Goal: Task Accomplishment & Management: Manage account settings

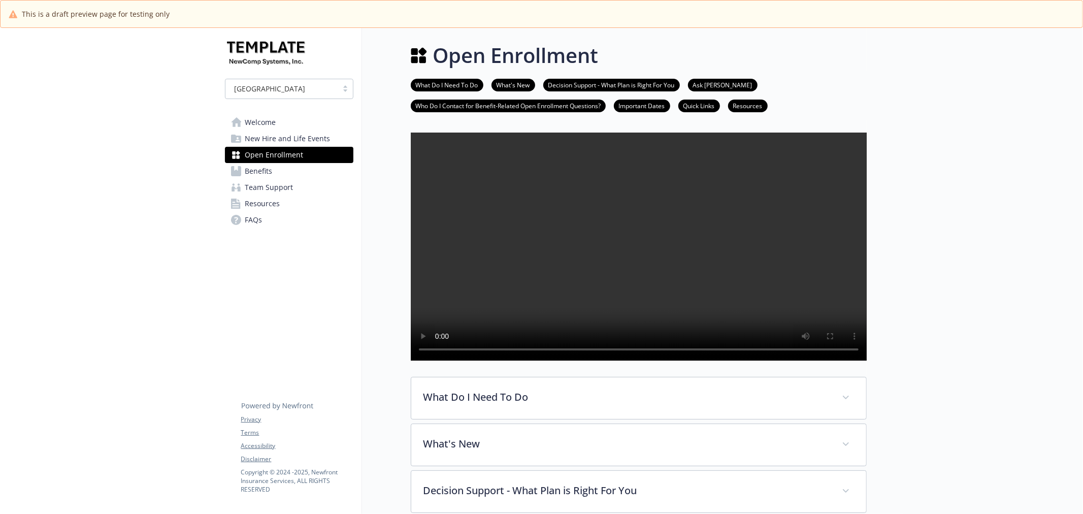
scroll to position [619, 0]
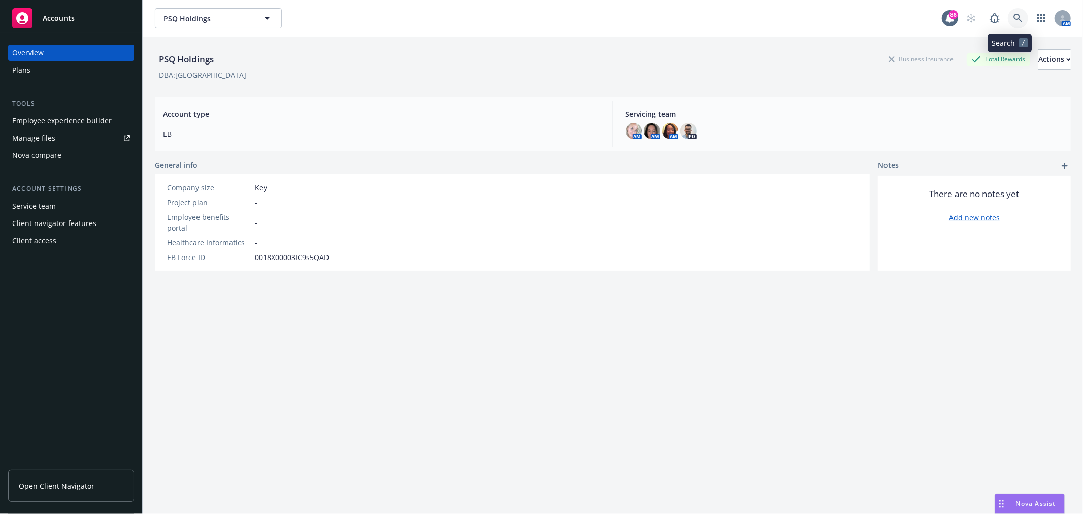
click at [1008, 11] on link at bounding box center [1018, 18] width 20 height 20
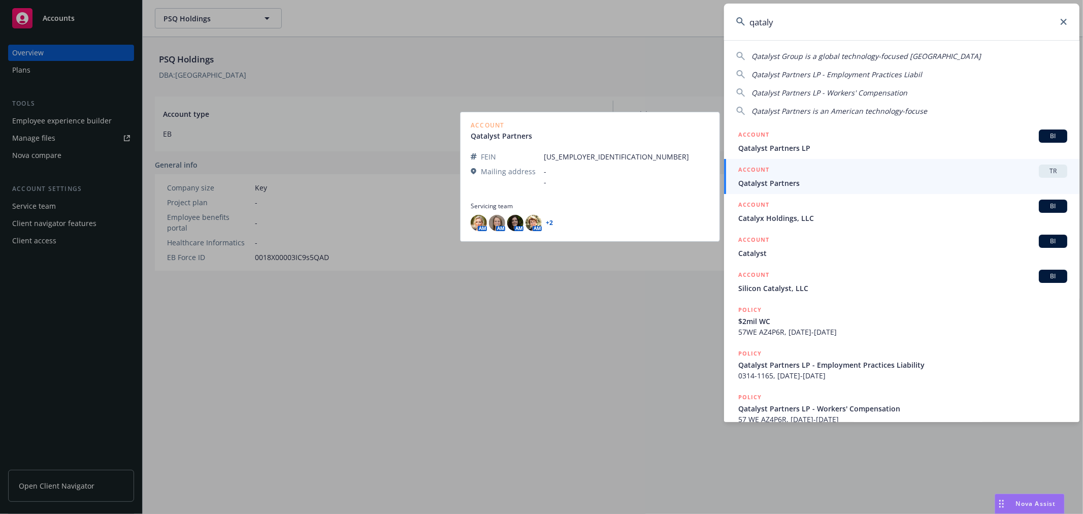
type input "qataly"
click at [1053, 165] on div "TR" at bounding box center [1053, 171] width 28 height 13
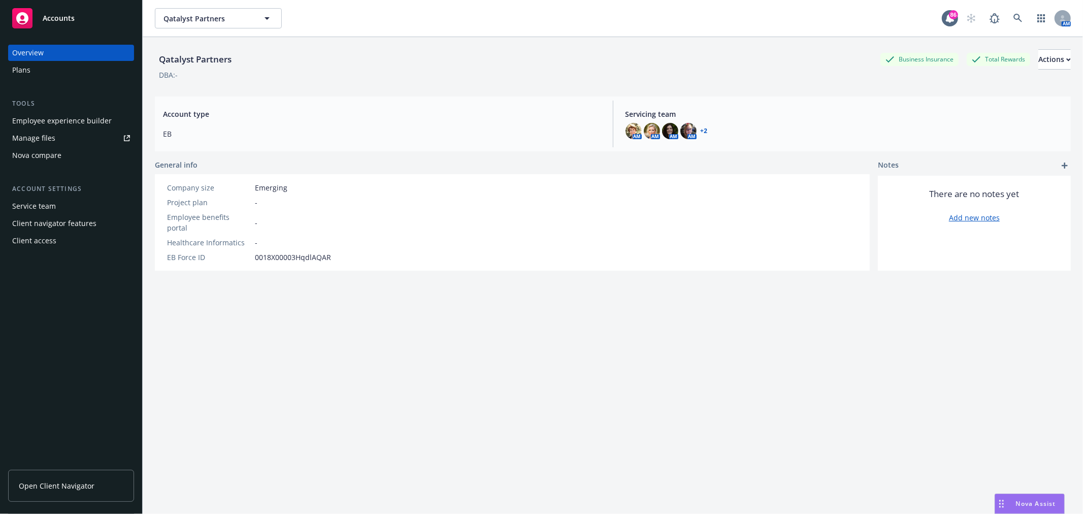
click at [24, 124] on div "Employee experience builder" at bounding box center [62, 121] width 100 height 16
click at [1008, 24] on link at bounding box center [1018, 18] width 20 height 20
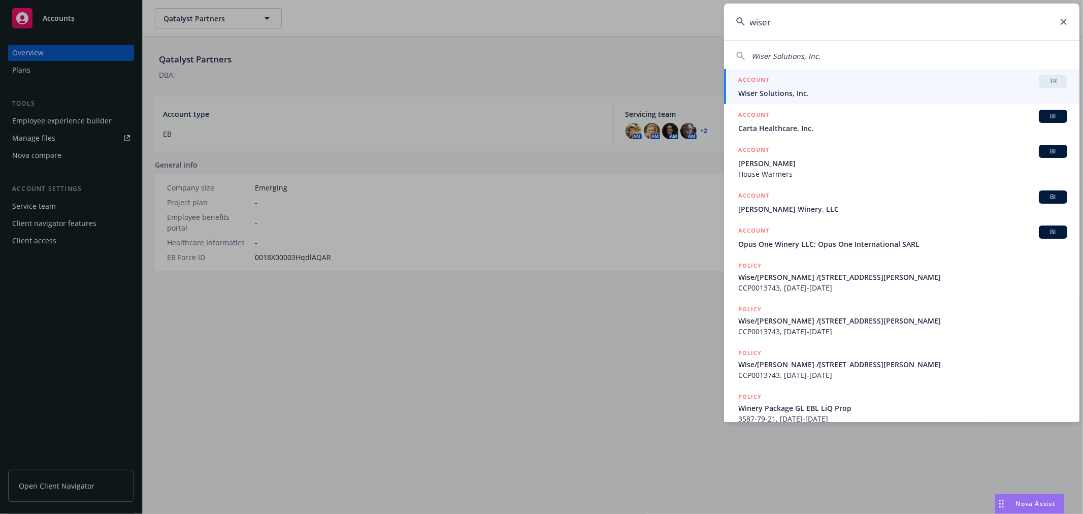
type input "wiser"
click at [1047, 81] on span "TR" at bounding box center [1053, 81] width 20 height 9
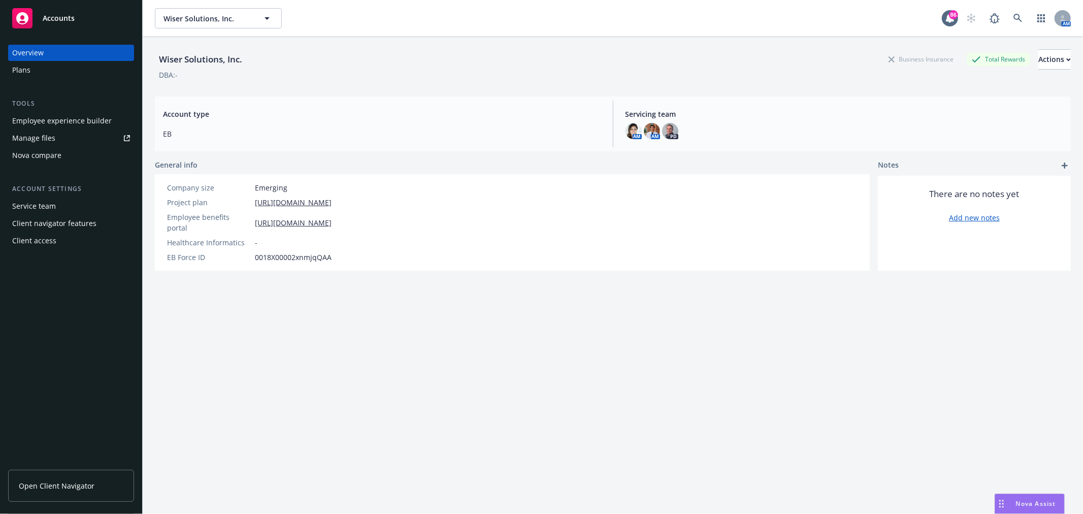
click at [73, 120] on div "Employee experience builder" at bounding box center [62, 121] width 100 height 16
click at [1014, 17] on icon at bounding box center [1018, 18] width 9 height 9
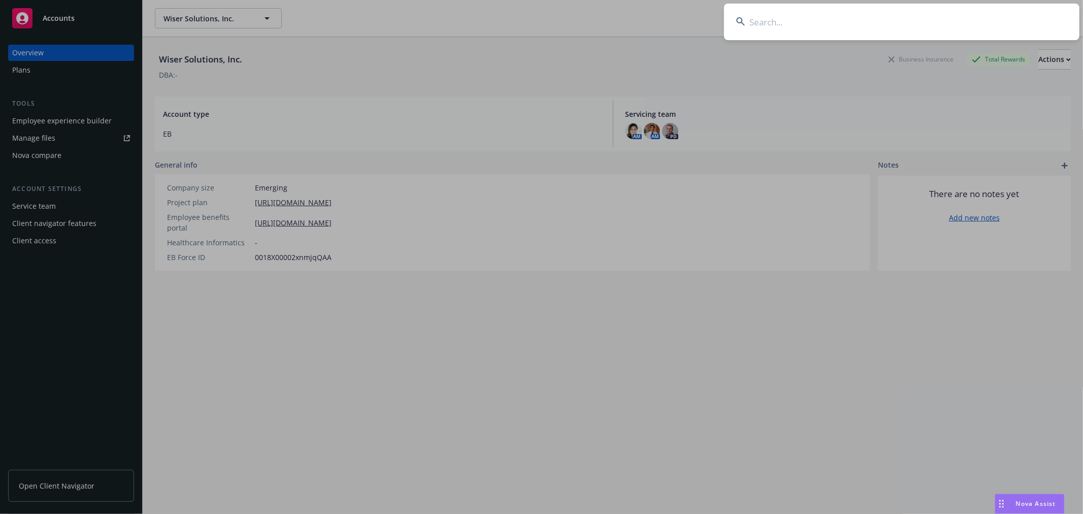
click at [862, 26] on input at bounding box center [902, 22] width 356 height 37
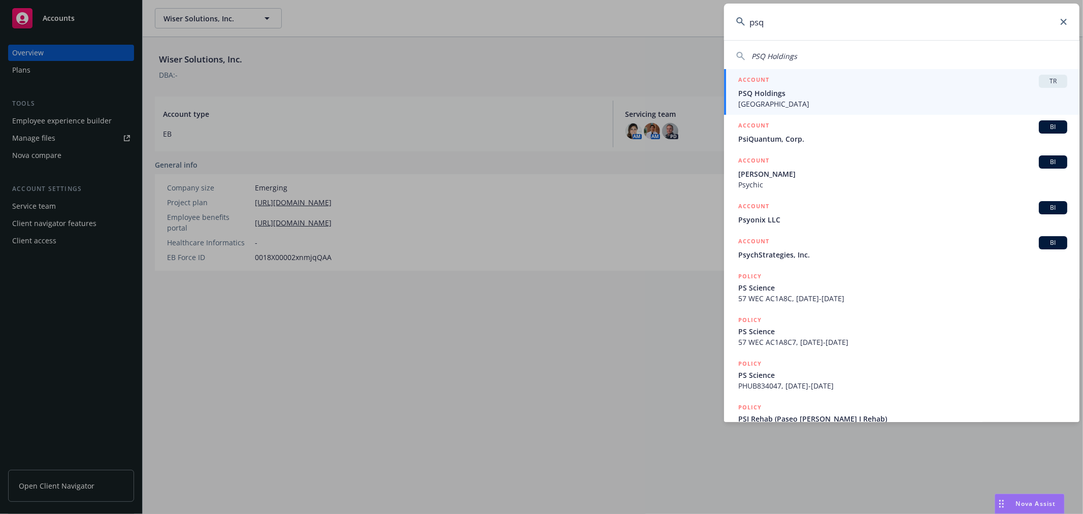
type input "psq"
click at [1054, 83] on span "TR" at bounding box center [1053, 81] width 20 height 9
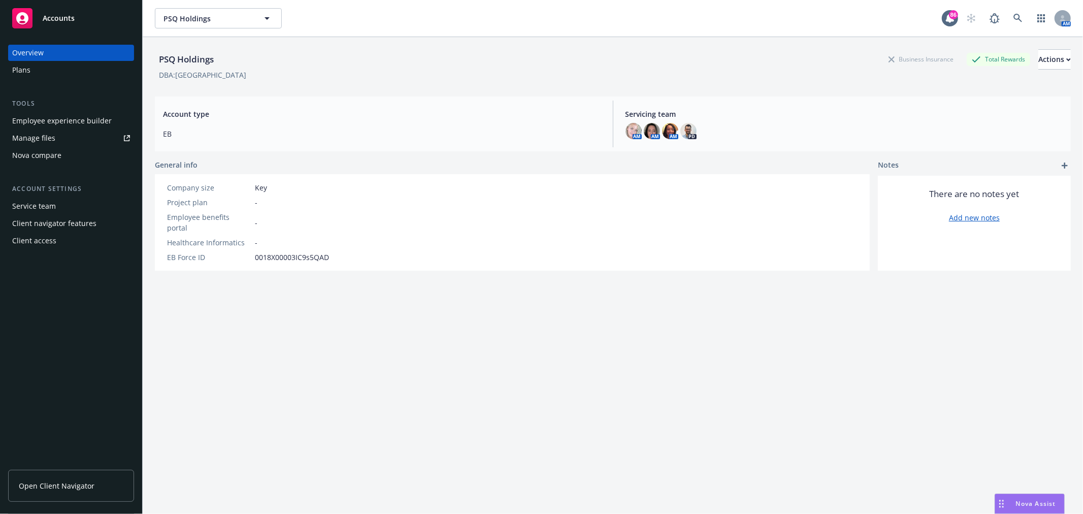
click at [37, 128] on div "Employee experience builder" at bounding box center [62, 121] width 100 height 16
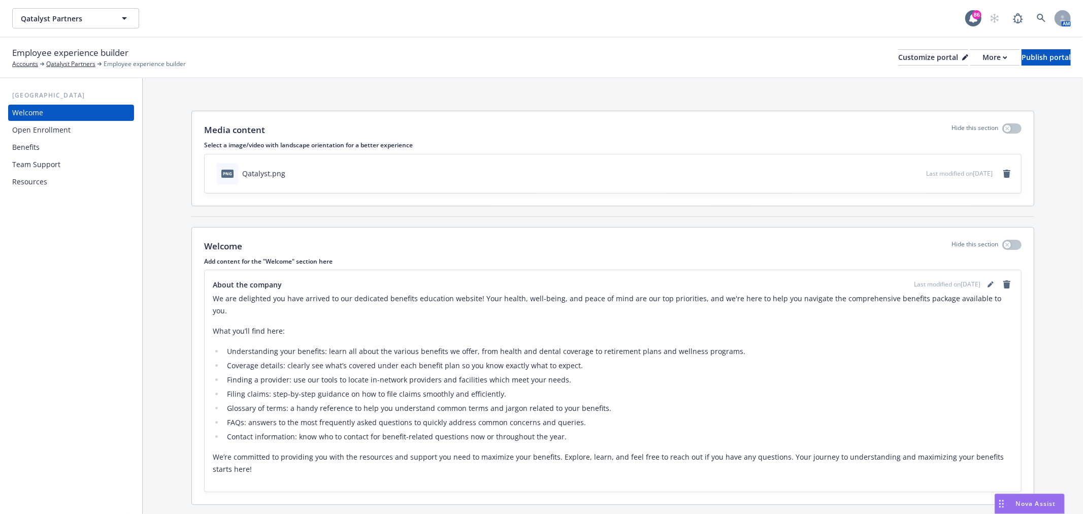
click at [67, 143] on div "Benefits" at bounding box center [71, 147] width 118 height 16
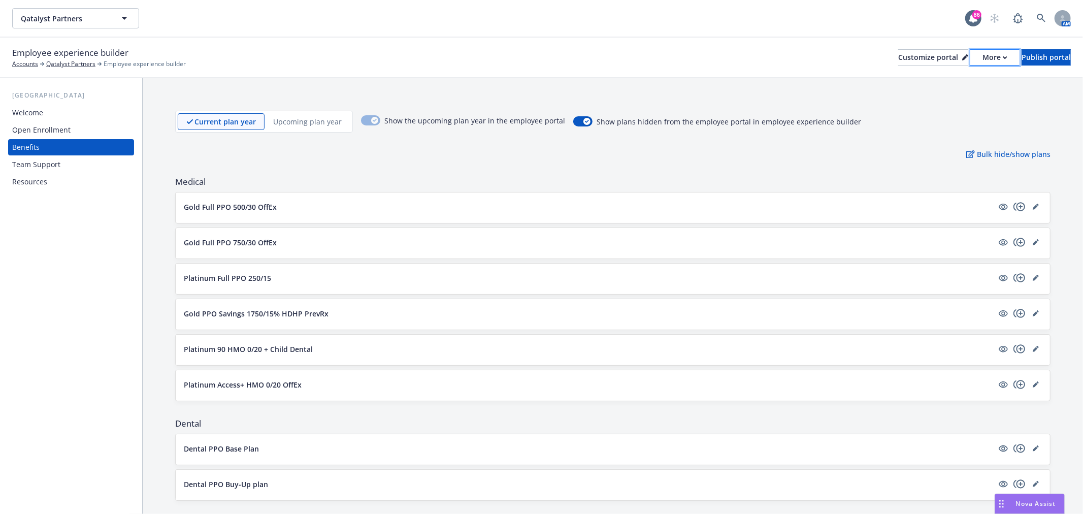
click at [983, 57] on div "More" at bounding box center [995, 57] width 25 height 15
click at [960, 74] on link "Copy preview link" at bounding box center [941, 80] width 92 height 20
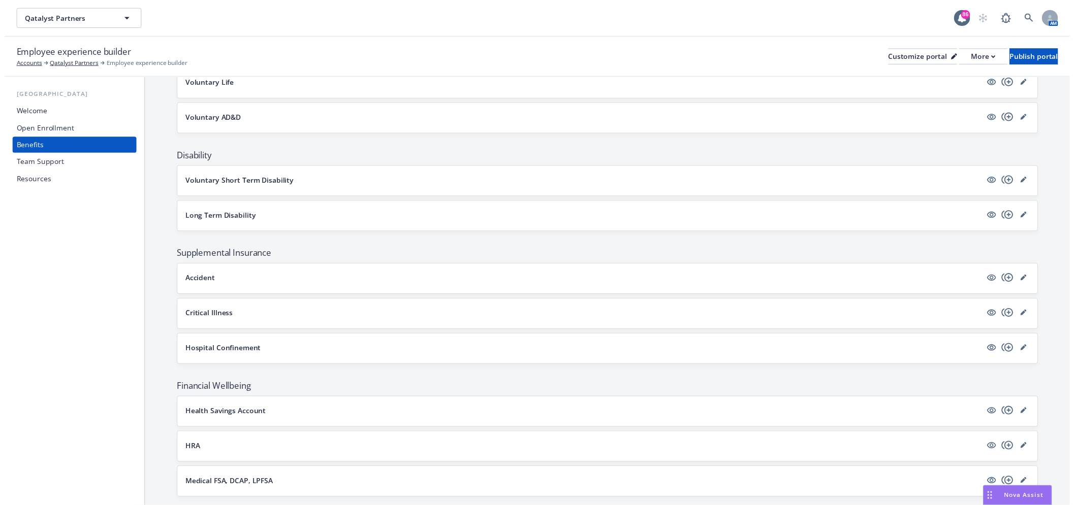
scroll to position [653, 0]
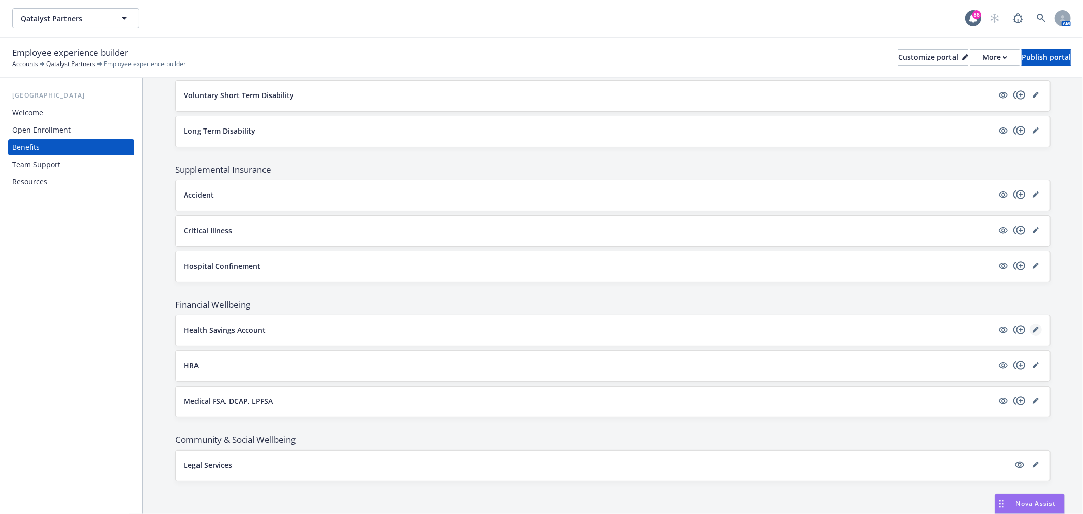
click at [1033, 328] on icon "editPencil" at bounding box center [1035, 330] width 5 height 5
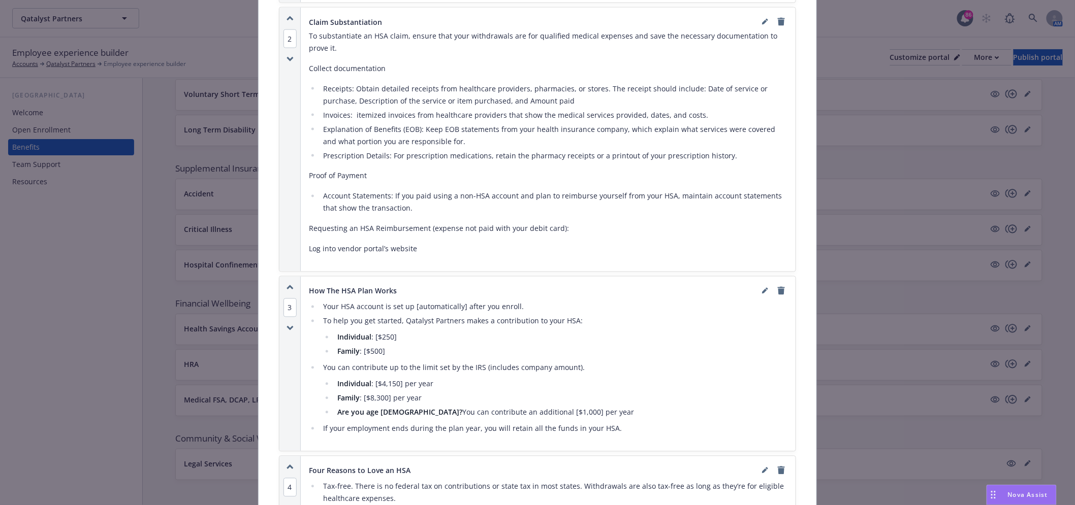
scroll to position [790, 0]
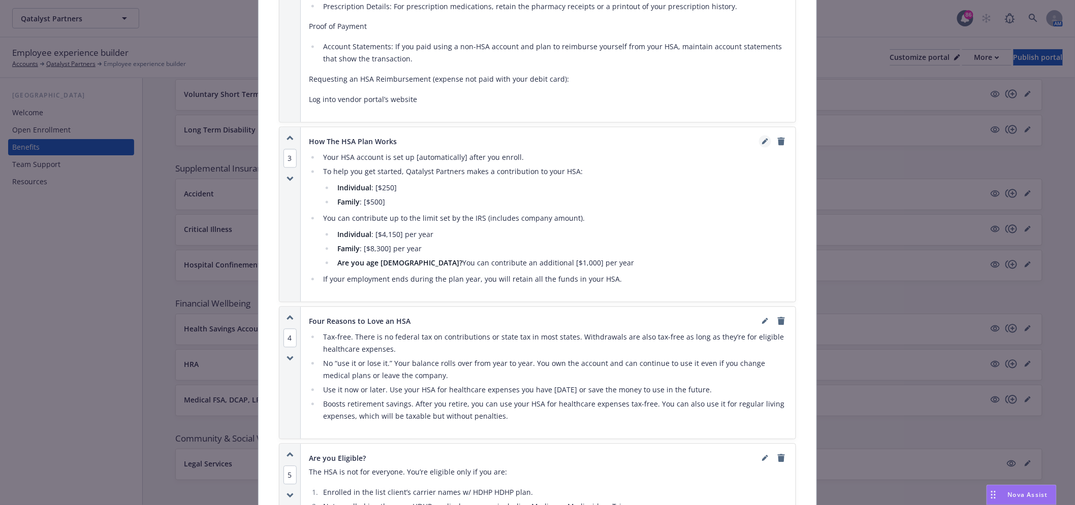
click at [762, 139] on icon "editPencil" at bounding box center [765, 142] width 6 height 6
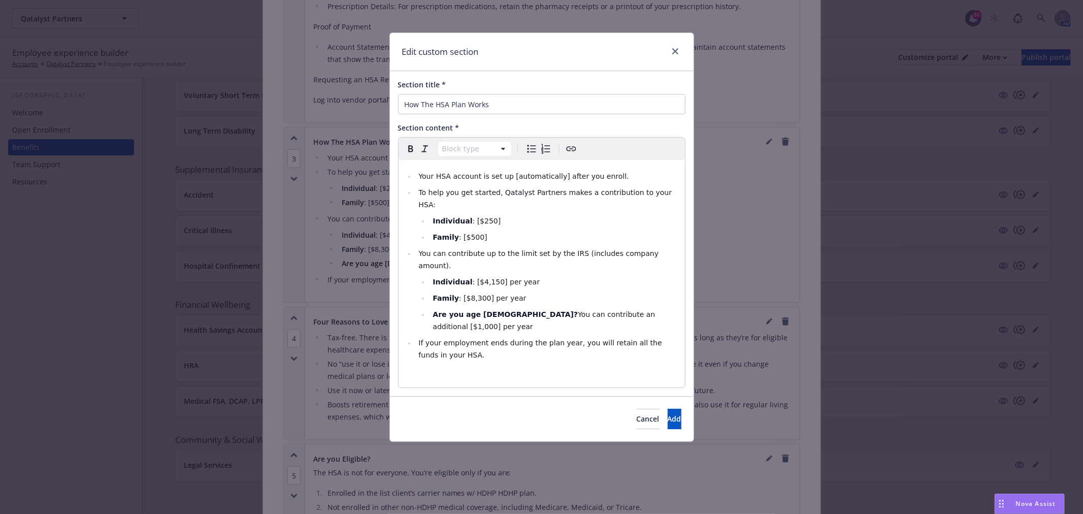
select select
click at [485, 278] on span ": [$4,150] per year" at bounding box center [506, 282] width 67 height 8
click at [487, 278] on span ": [$4,150] per year" at bounding box center [506, 282] width 67 height 8
click at [473, 294] on span ": [$8,300] per year" at bounding box center [492, 298] width 67 height 8
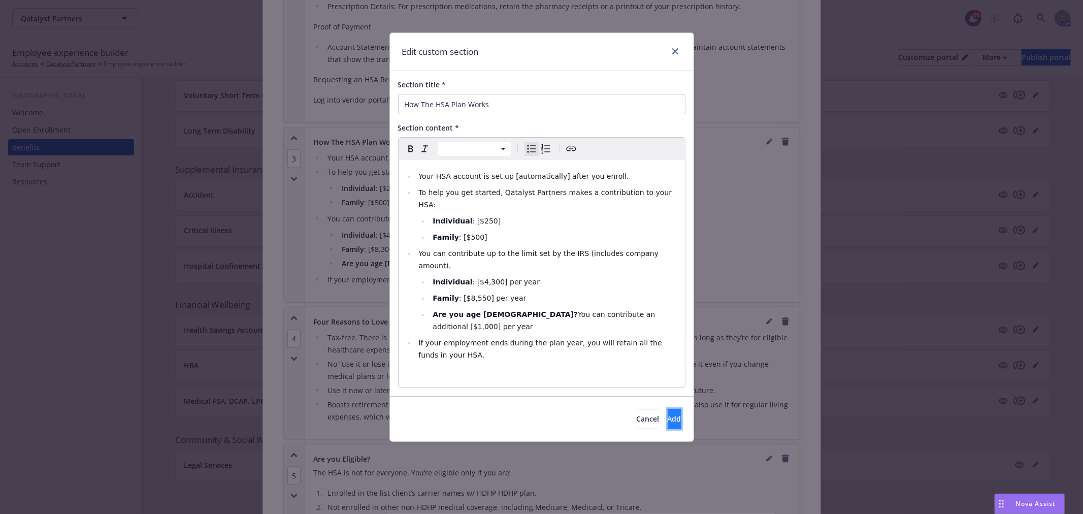
click at [668, 409] on button "Add" at bounding box center [675, 419] width 14 height 20
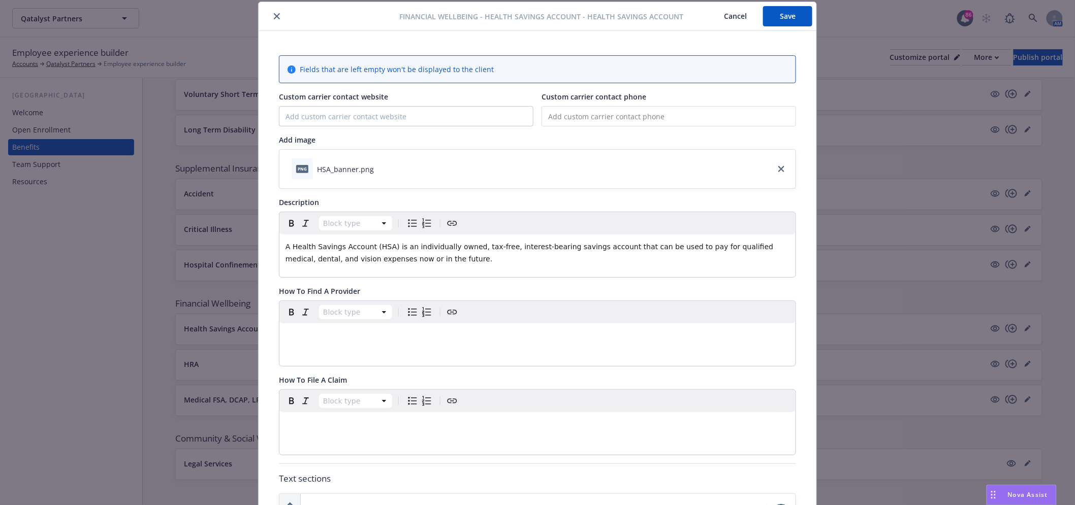
scroll to position [0, 0]
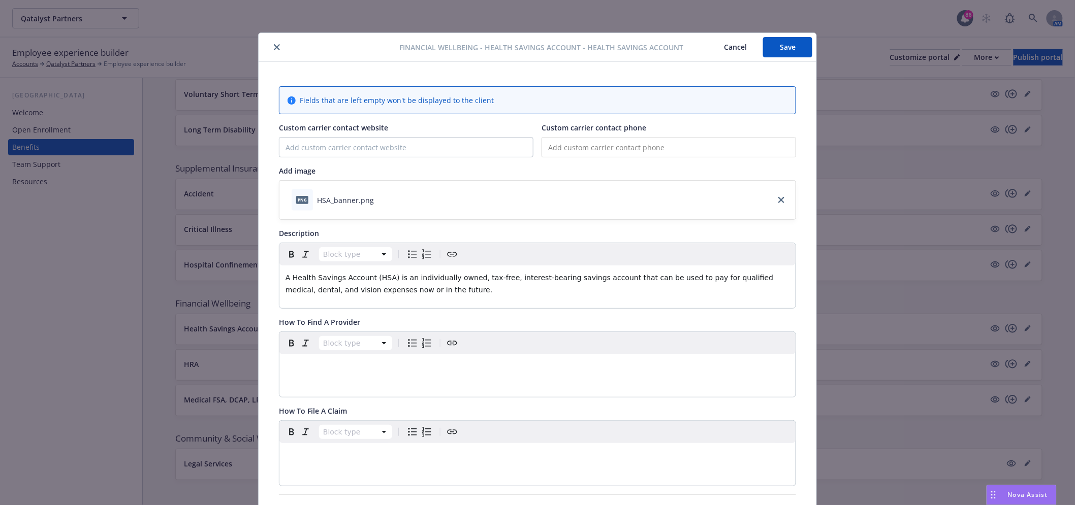
click at [784, 58] on div "Financial Wellbeing - Health Savings Account - Health Savings Account Cancel Sa…" at bounding box center [538, 47] width 558 height 29
click at [784, 45] on button "Save" at bounding box center [787, 47] width 49 height 20
click at [274, 47] on icon "close" at bounding box center [277, 47] width 6 height 6
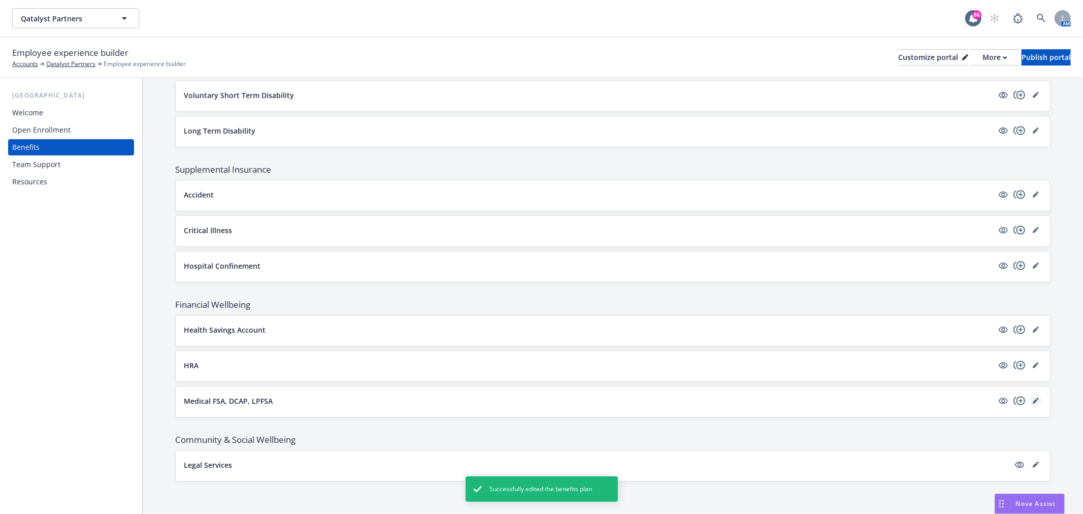
click at [1030, 406] on link "editPencil" at bounding box center [1036, 401] width 12 height 12
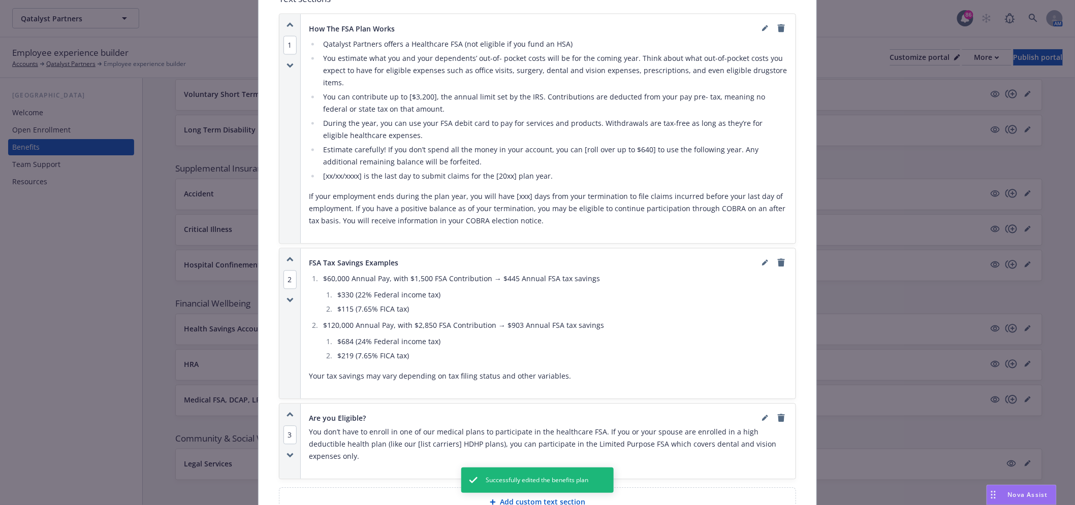
scroll to position [708, 0]
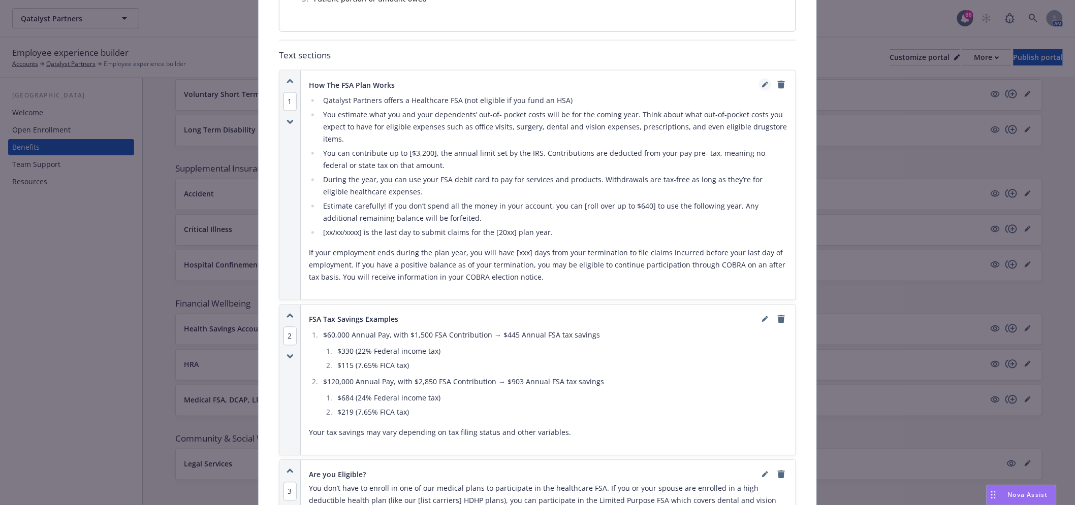
click at [762, 83] on icon "editPencil" at bounding box center [764, 85] width 5 height 5
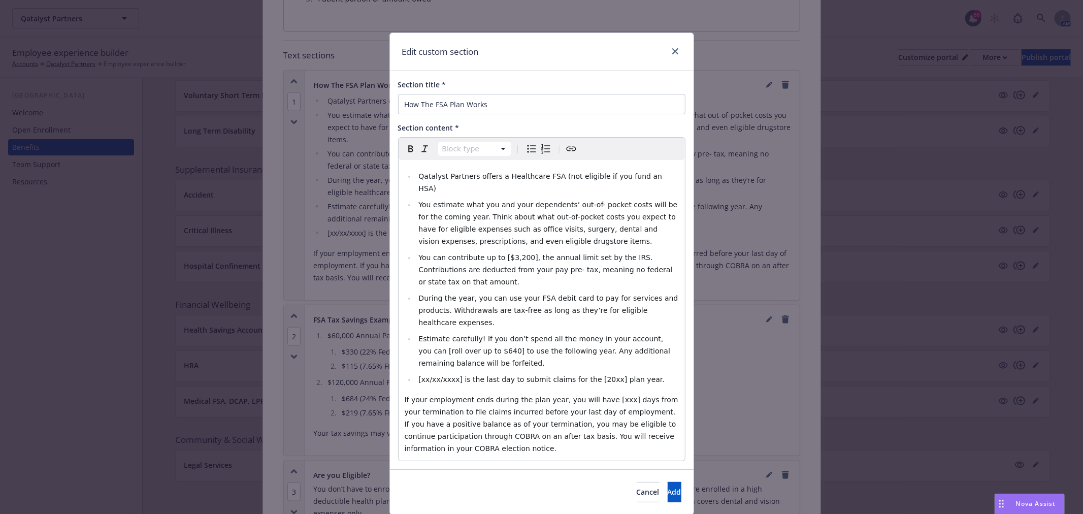
select select
click at [513, 253] on span "You can contribute up to [$3,200], the annual limit set by the IRS. Contributio…" at bounding box center [547, 269] width 256 height 33
click at [466, 335] on span "Estimate carefully! If you don’t spend all the money in your account, you can […" at bounding box center [546, 351] width 254 height 33
click at [668, 482] on button "Add" at bounding box center [675, 492] width 14 height 20
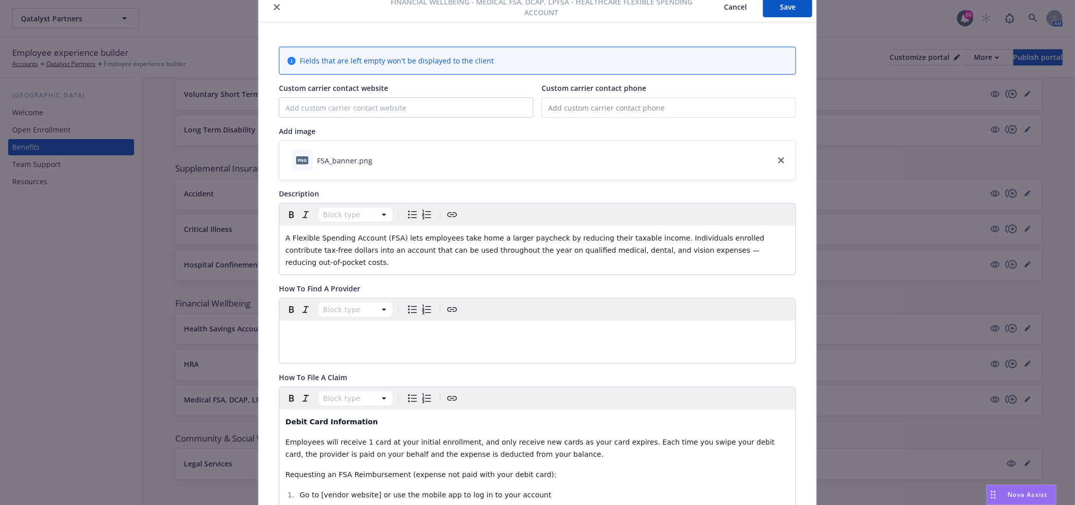
scroll to position [0, 0]
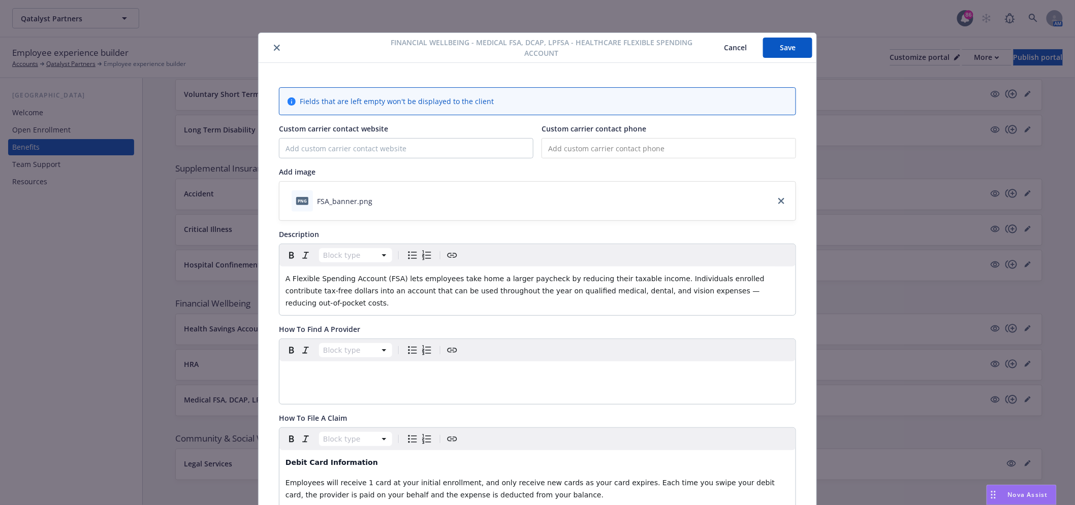
click at [786, 38] on button "Save" at bounding box center [787, 48] width 49 height 20
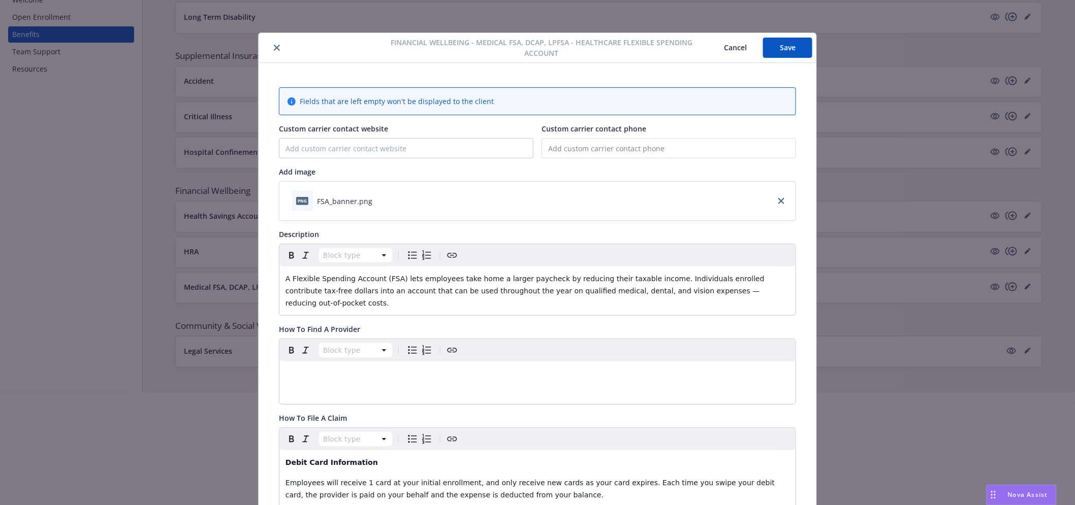
click at [264, 44] on div at bounding box center [320, 48] width 114 height 12
click at [267, 46] on div at bounding box center [320, 48] width 114 height 12
click at [274, 47] on icon "close" at bounding box center [277, 48] width 6 height 6
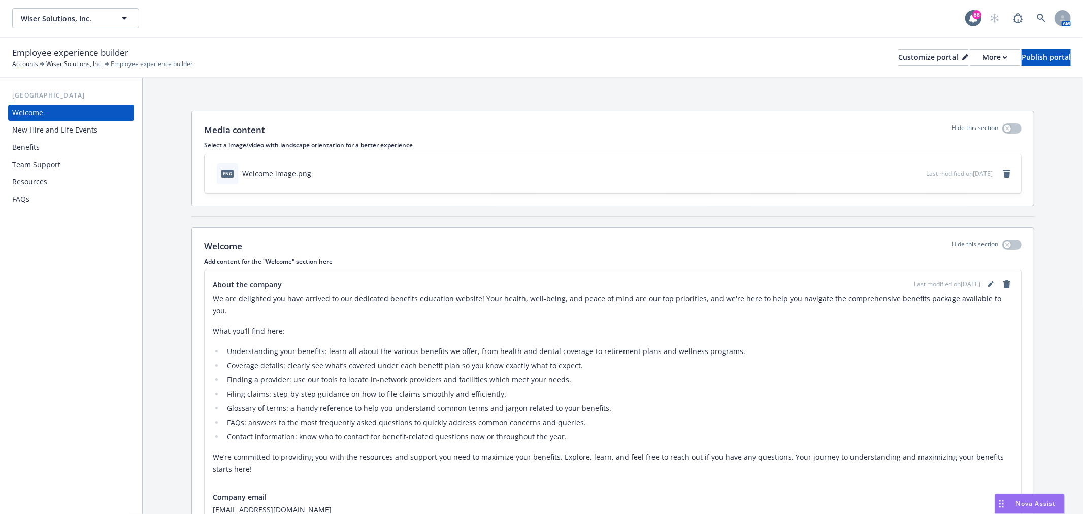
click at [34, 154] on div "Benefits" at bounding box center [25, 147] width 27 height 16
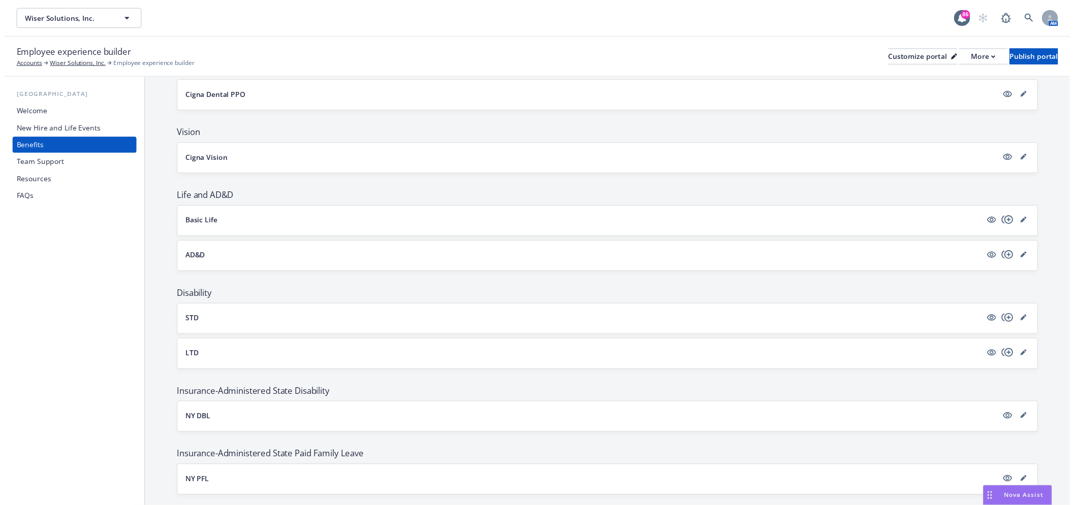
scroll to position [582, 0]
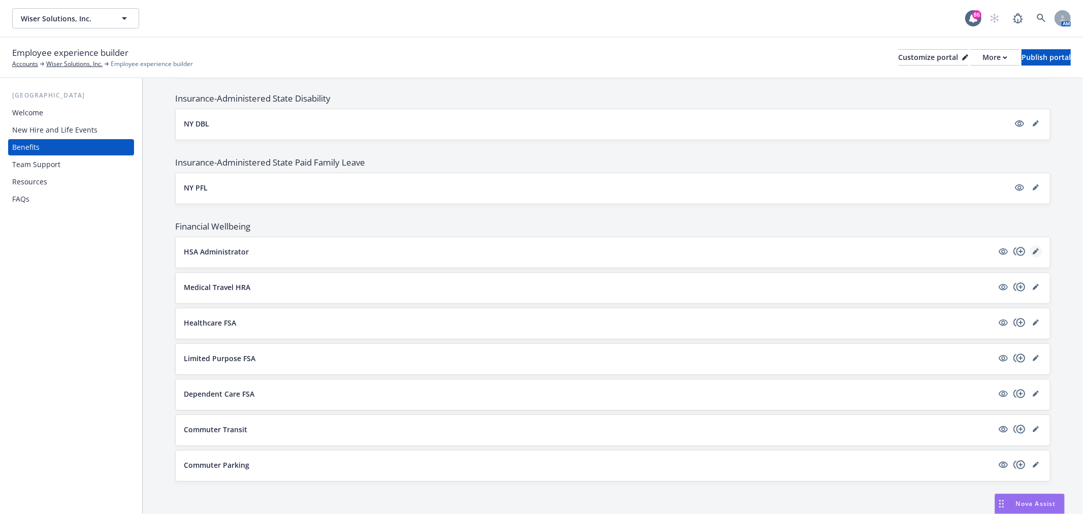
click at [1032, 250] on link "editPencil" at bounding box center [1036, 251] width 12 height 12
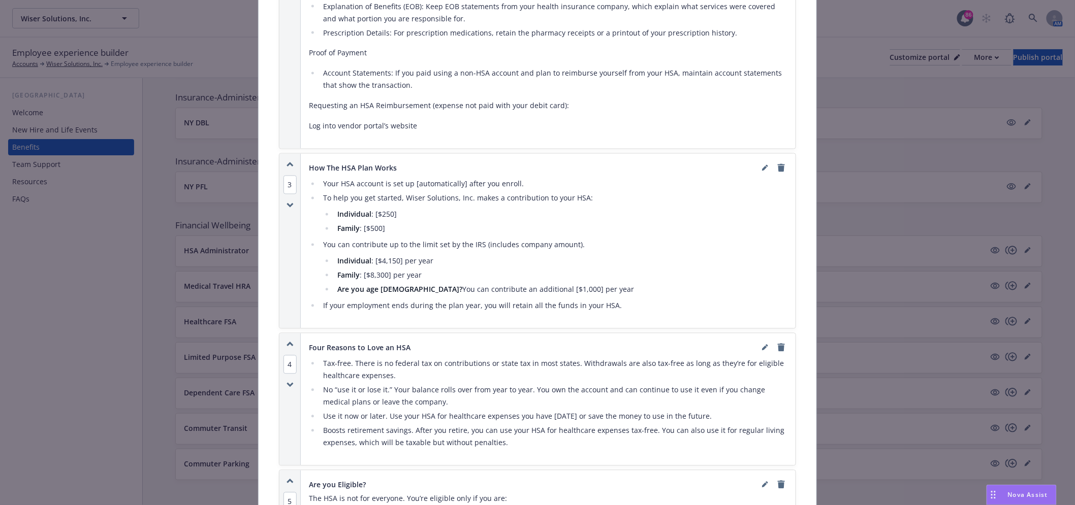
scroll to position [764, 0]
click at [763, 168] on icon "editPencil" at bounding box center [765, 168] width 6 height 6
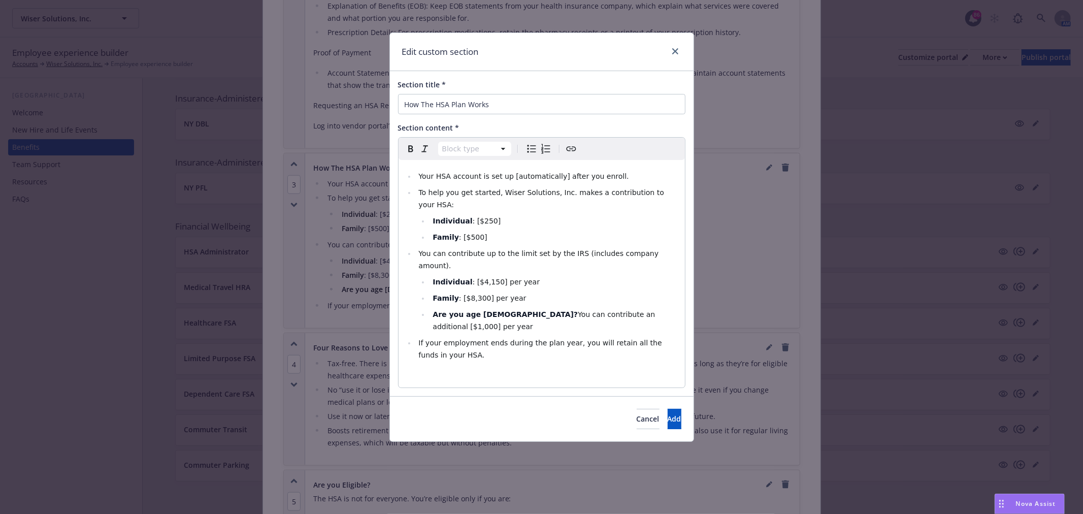
select select
click at [488, 278] on span ": [$4,150] per year" at bounding box center [506, 282] width 67 height 8
click at [668, 414] on span "Add" at bounding box center [675, 419] width 14 height 10
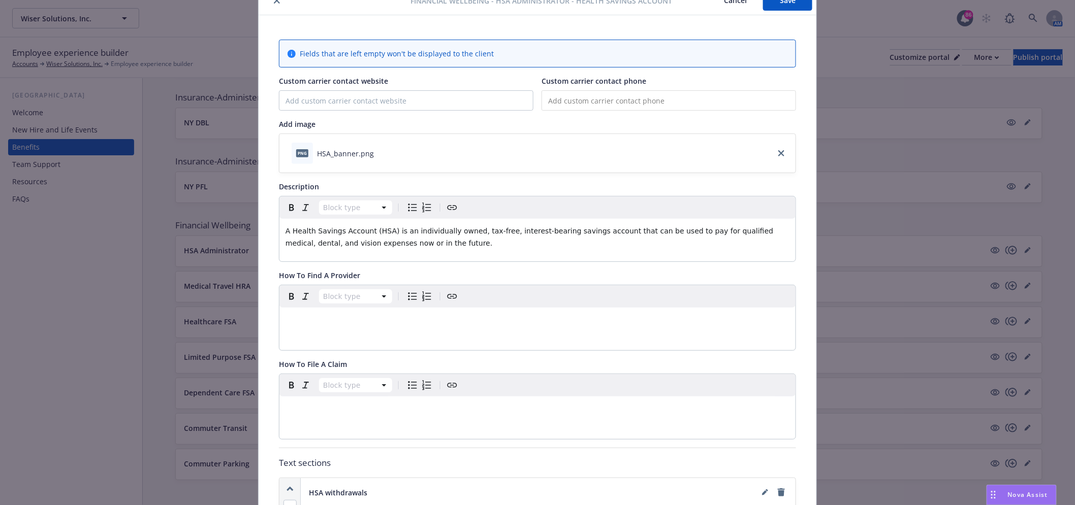
scroll to position [0, 0]
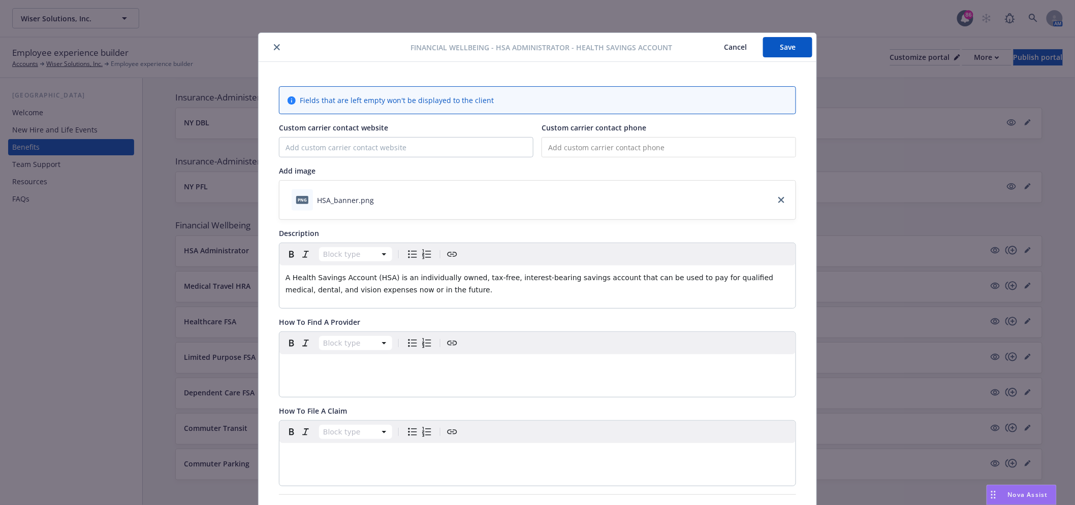
click at [775, 51] on button "Save" at bounding box center [787, 47] width 49 height 20
click at [271, 51] on button "close" at bounding box center [277, 47] width 12 height 12
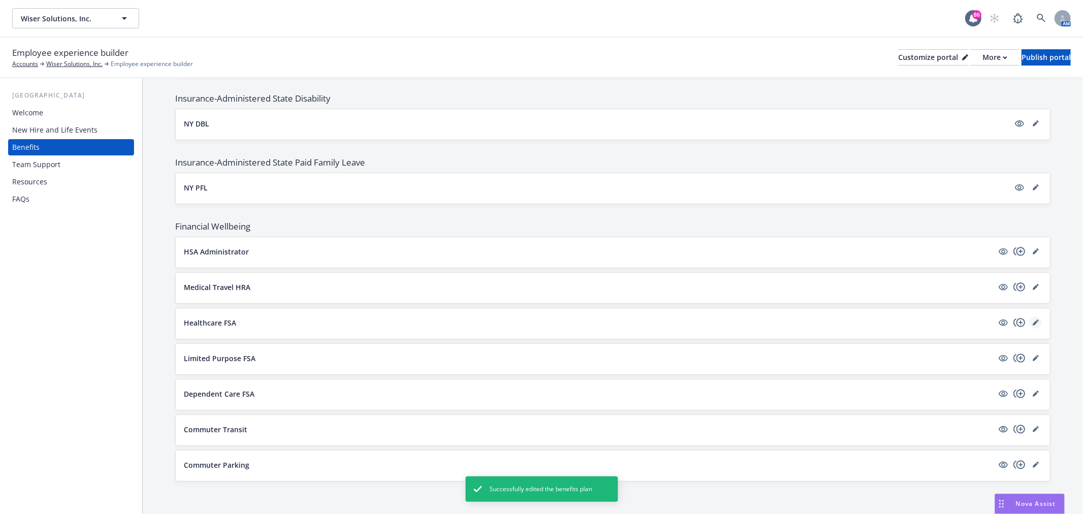
click at [1033, 323] on icon "editPencil" at bounding box center [1036, 322] width 6 height 6
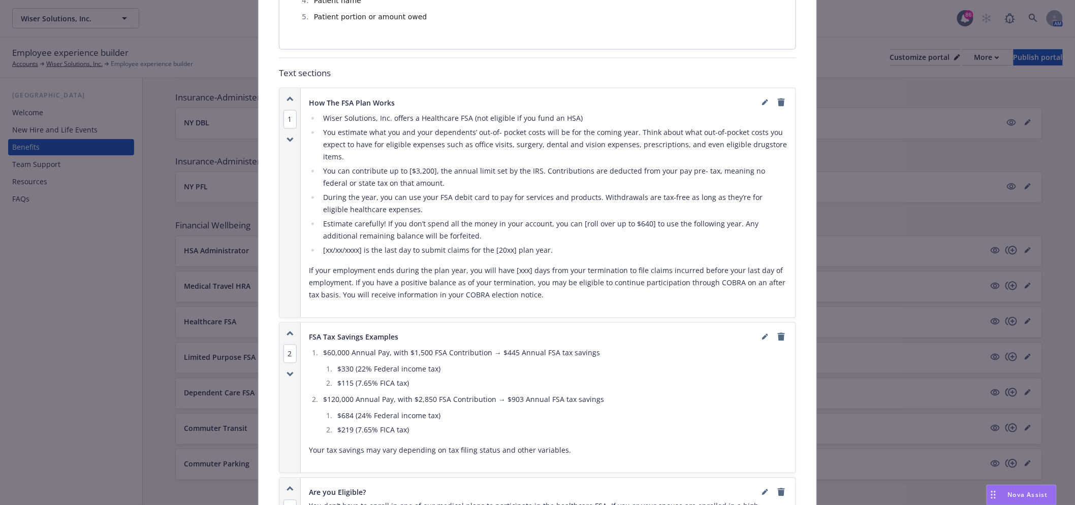
scroll to position [708, 0]
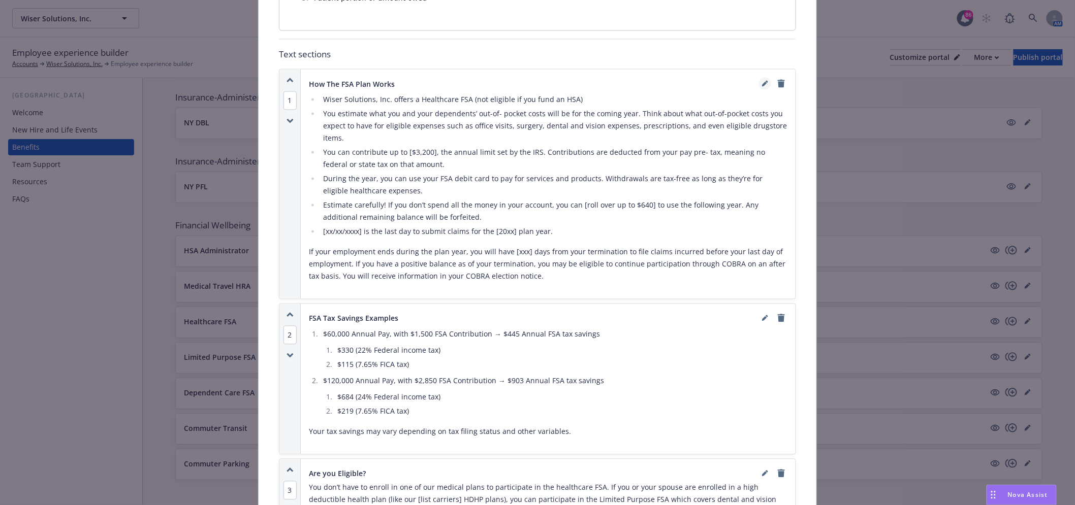
click at [762, 82] on icon "editPencil" at bounding box center [764, 84] width 5 height 5
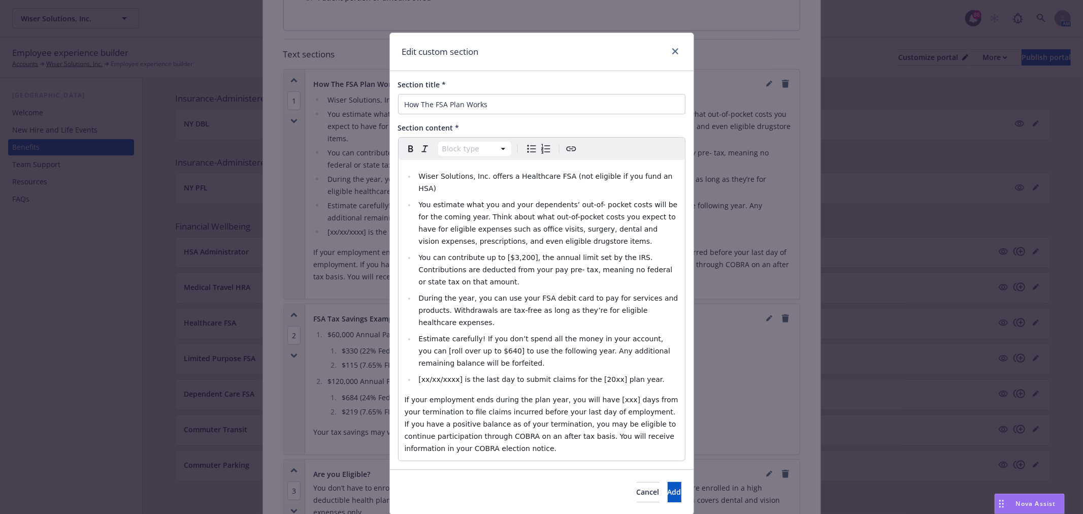
select select
click at [505, 253] on span "You can contribute up to [$3,200], the annual limit set by the IRS. Contributio…" at bounding box center [547, 269] width 256 height 33
click at [459, 335] on span "Estimate carefully! If you don’t spend all the money in your account, you can […" at bounding box center [546, 351] width 254 height 33
click at [668, 487] on span "Add" at bounding box center [675, 492] width 14 height 10
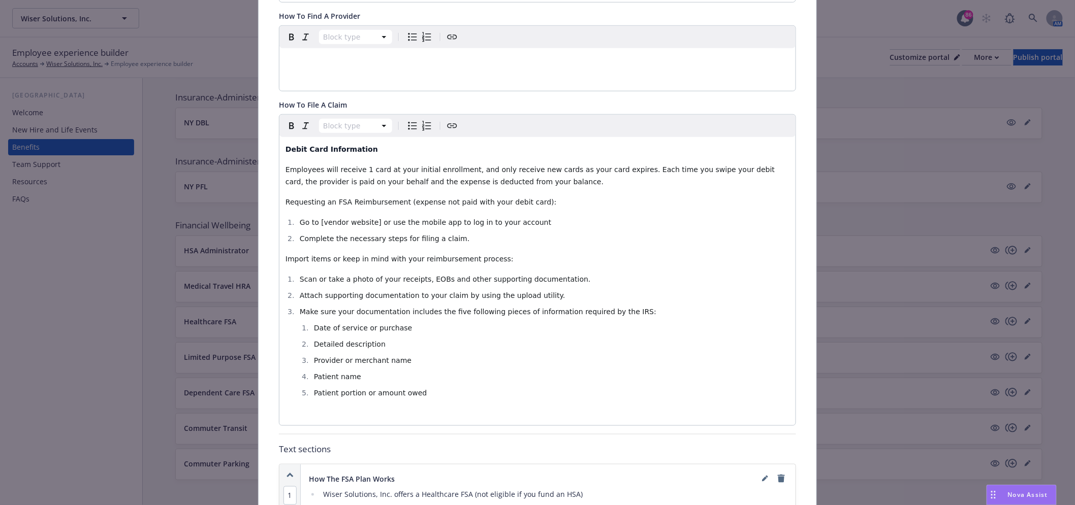
scroll to position [0, 0]
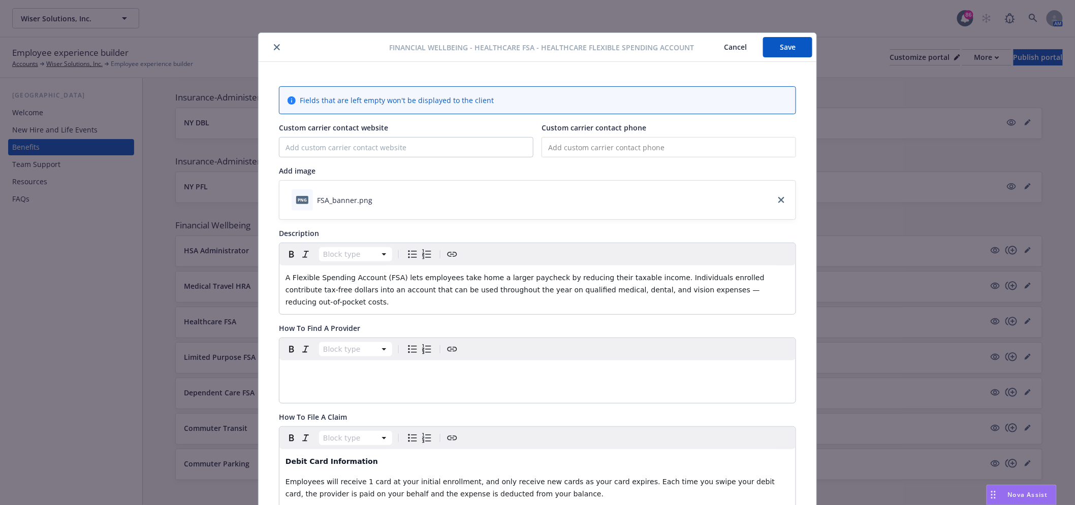
click at [786, 51] on button "Save" at bounding box center [787, 47] width 49 height 20
click at [781, 54] on button "Save" at bounding box center [787, 47] width 49 height 20
click at [274, 44] on icon "close" at bounding box center [277, 47] width 6 height 6
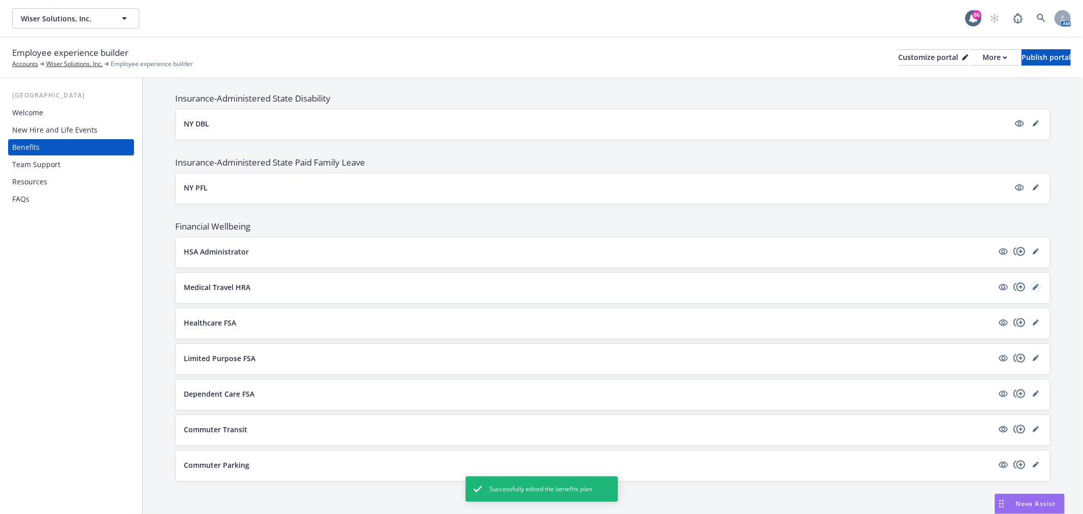
click at [1033, 284] on icon "editPencil" at bounding box center [1036, 287] width 6 height 6
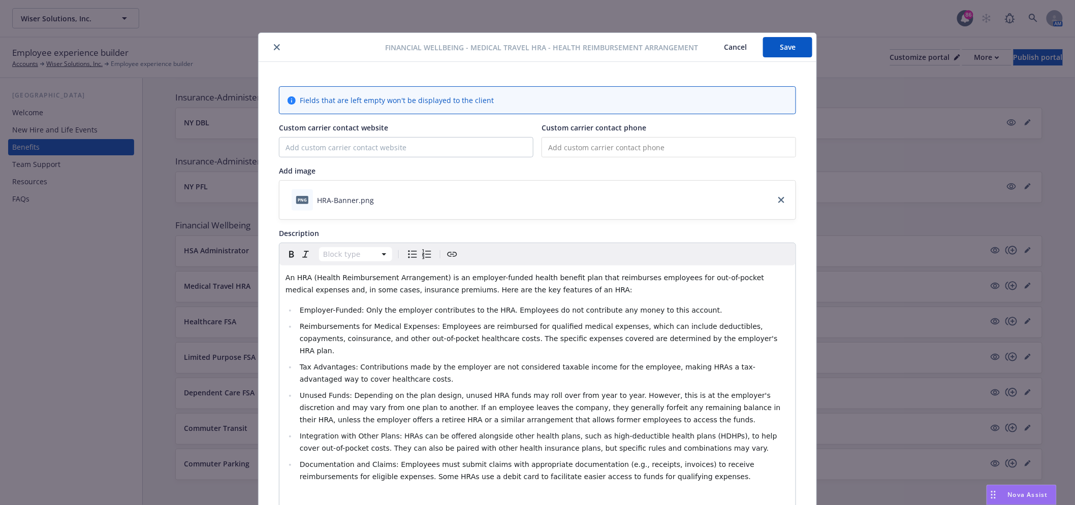
click at [276, 46] on button "close" at bounding box center [277, 47] width 12 height 12
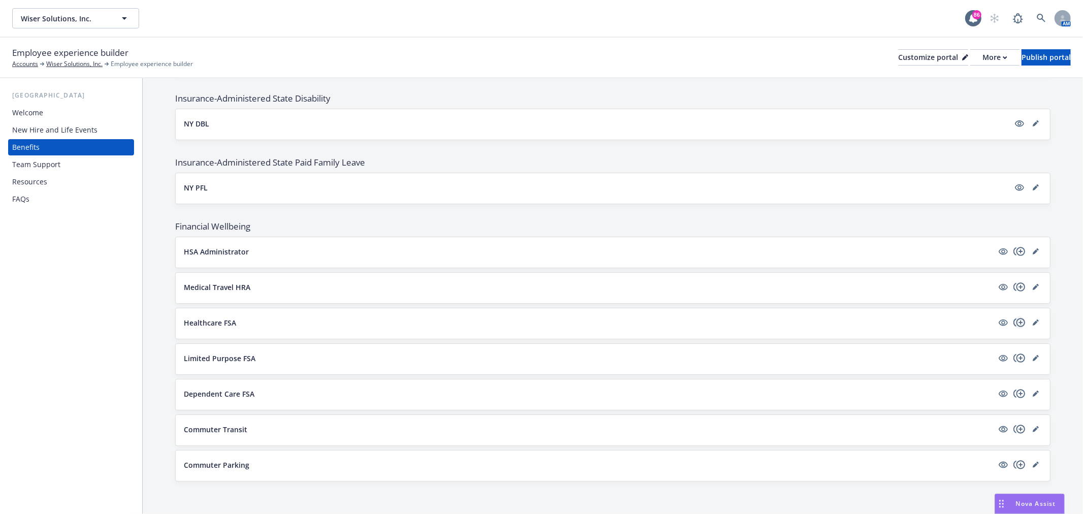
click at [1015, 322] on icon "copyPlus" at bounding box center [1020, 322] width 12 height 12
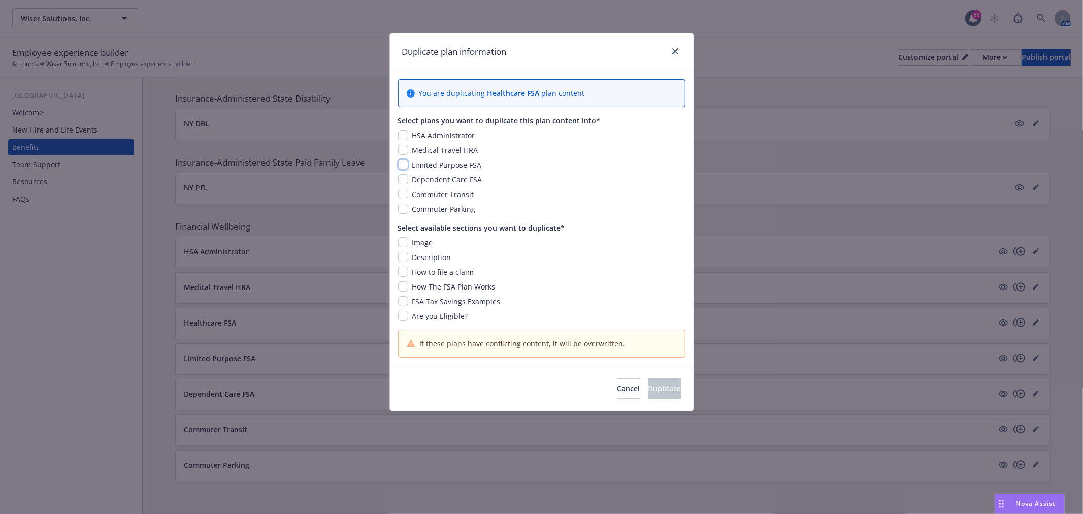
click at [402, 164] on input "checkbox" at bounding box center [403, 164] width 10 height 10
checkbox input "true"
click at [675, 53] on icon "close" at bounding box center [675, 51] width 6 height 6
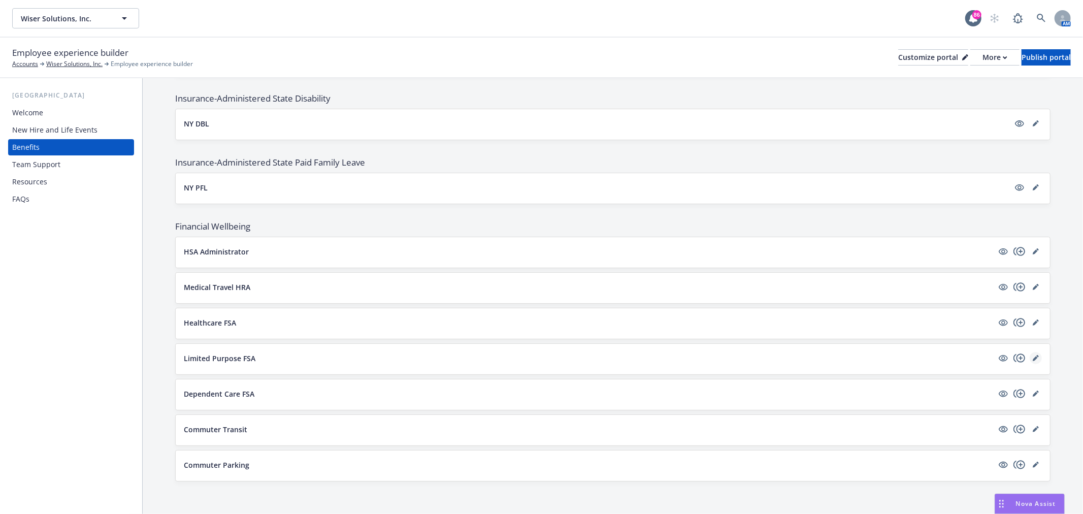
click at [1030, 361] on link "editPencil" at bounding box center [1036, 358] width 12 height 12
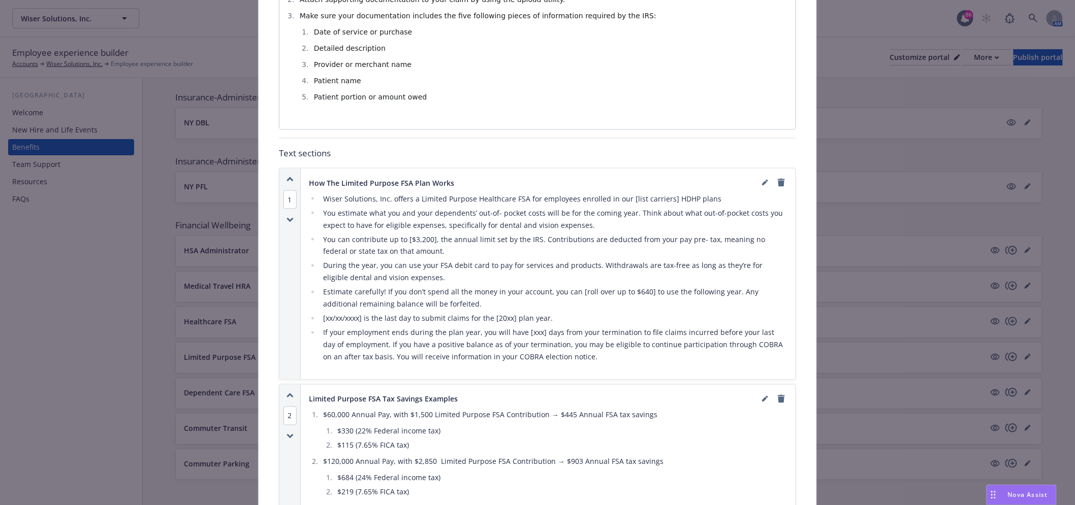
scroll to position [595, 0]
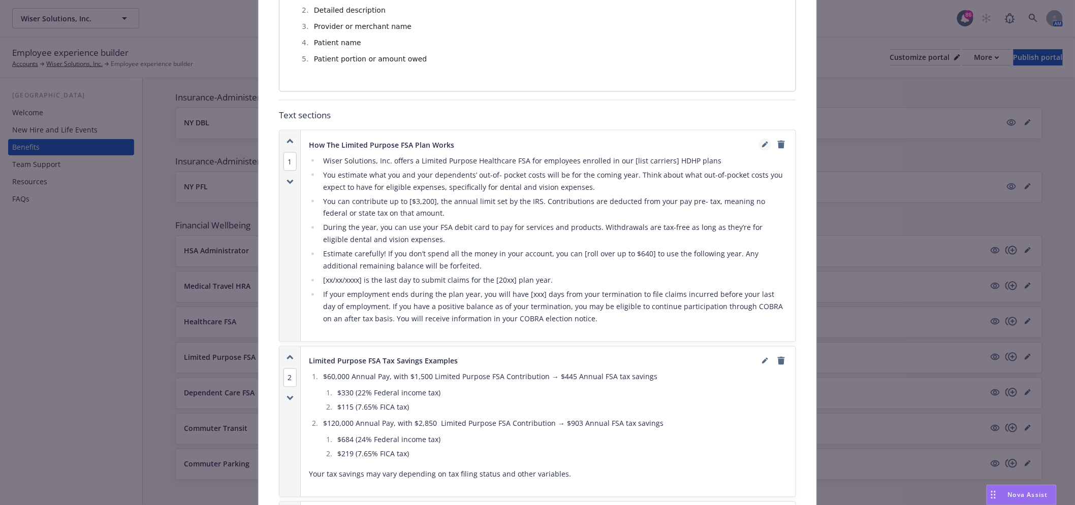
click at [762, 144] on icon "editPencil" at bounding box center [765, 145] width 6 height 6
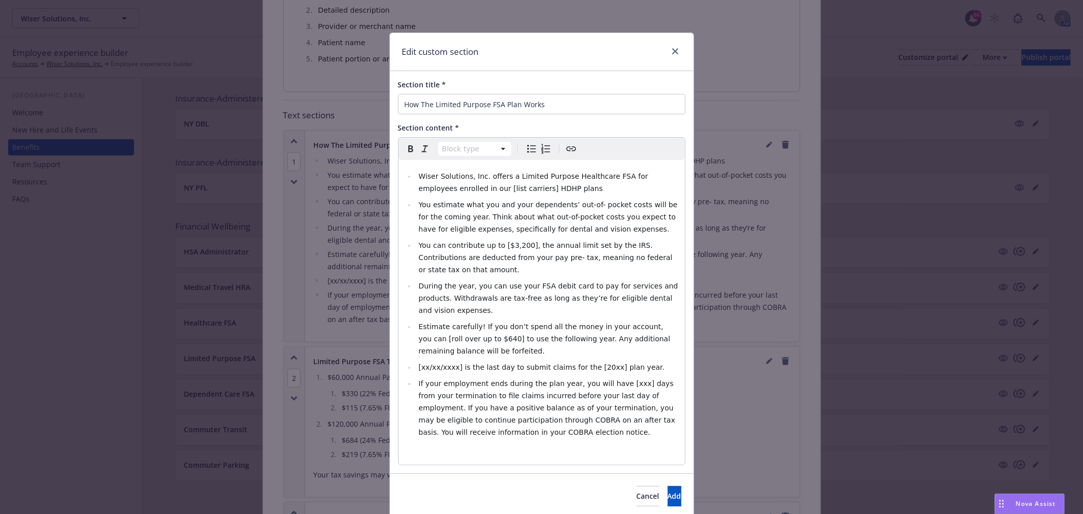
select select
click at [508, 246] on span "You can contribute up to [$3,200], the annual limit set by the IRS. Contributio…" at bounding box center [547, 257] width 256 height 33
click at [456, 320] on li "Estimate carefully! If you don’t spend all the money in your account, you can […" at bounding box center [547, 338] width 263 height 37
click at [668, 486] on button "Add" at bounding box center [675, 496] width 14 height 20
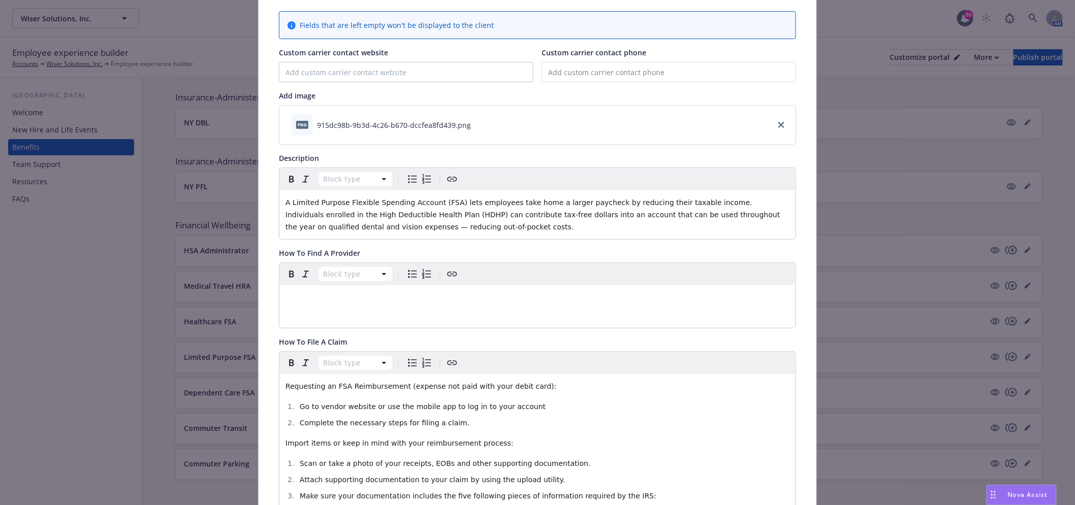
scroll to position [0, 0]
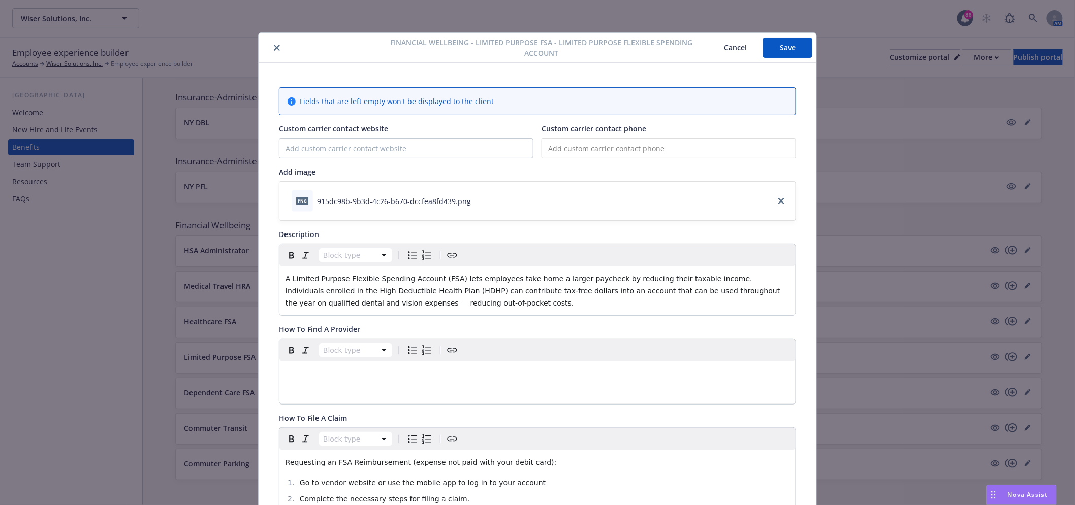
click at [790, 38] on button "Save" at bounding box center [787, 48] width 49 height 20
click at [274, 48] on icon "close" at bounding box center [277, 48] width 6 height 6
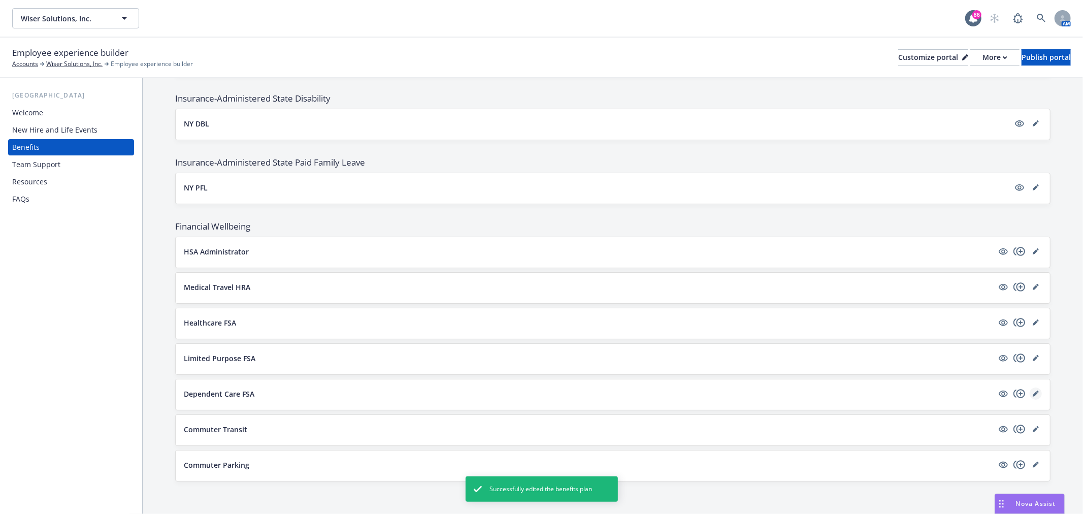
click at [1032, 390] on link "editPencil" at bounding box center [1036, 394] width 12 height 12
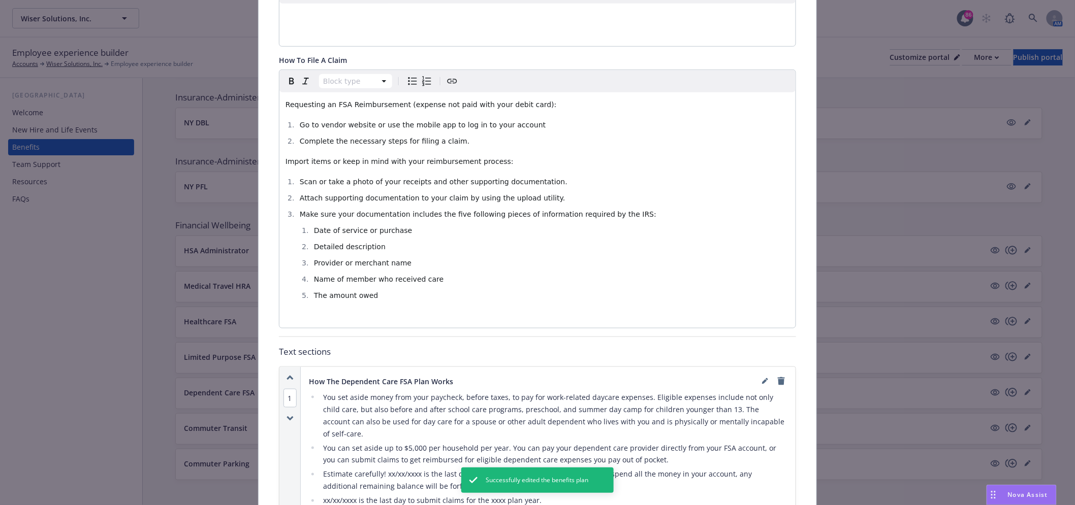
scroll to position [425, 0]
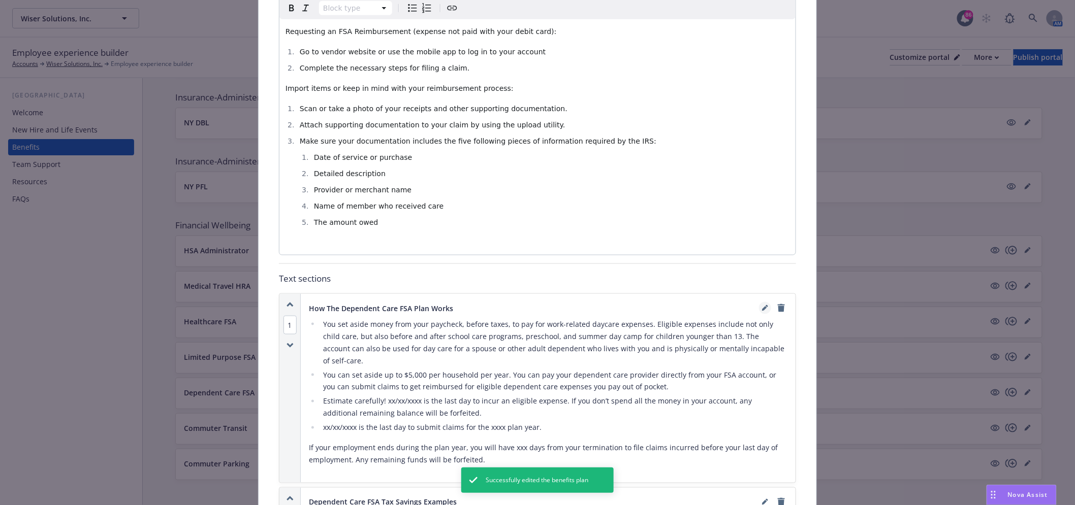
click at [762, 310] on icon "editPencil" at bounding box center [764, 309] width 5 height 5
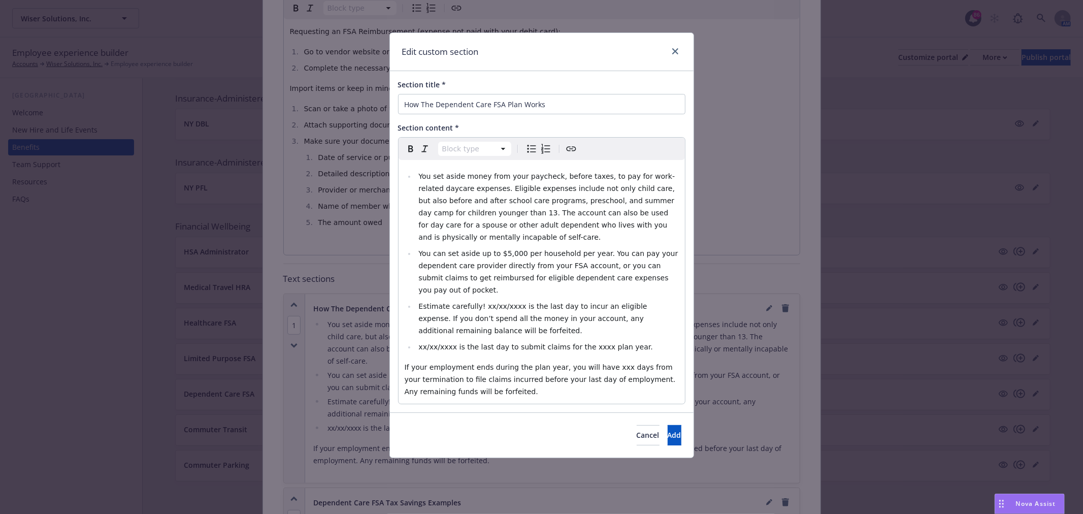
select select
click at [501, 249] on span "You can set aside up to $5,000 per household per year. You can pay your depende…" at bounding box center [550, 271] width 262 height 45
click at [503, 250] on span "You can set aside up to $5,000 per household per year. You can pay your depende…" at bounding box center [550, 271] width 262 height 45
click at [678, 51] on icon "close" at bounding box center [675, 51] width 6 height 6
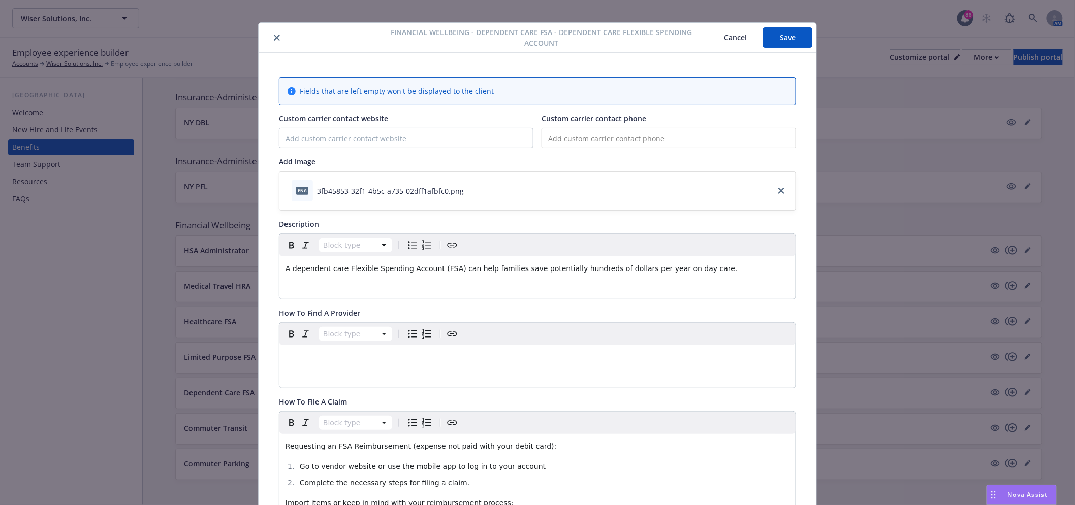
scroll to position [0, 0]
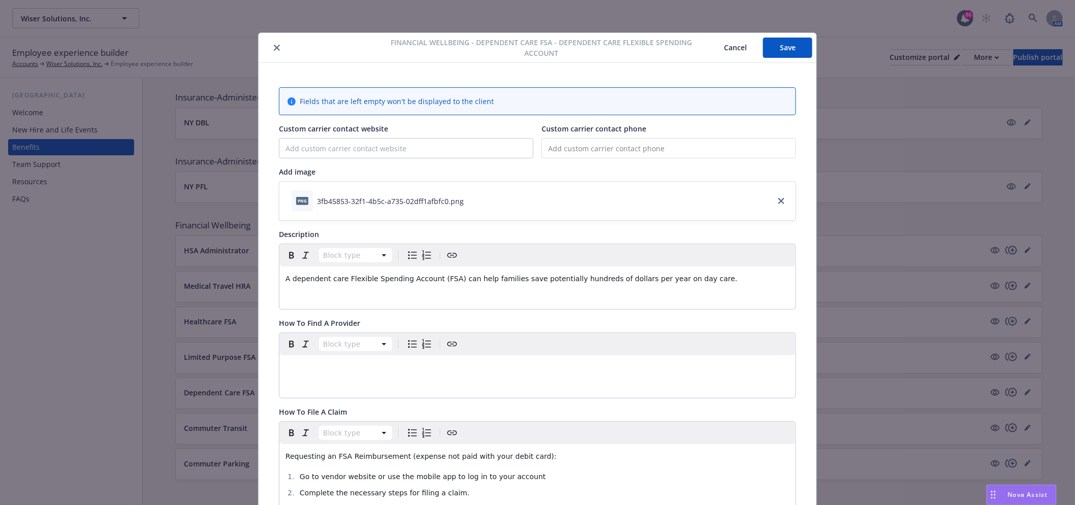
click at [271, 47] on button "close" at bounding box center [277, 48] width 12 height 12
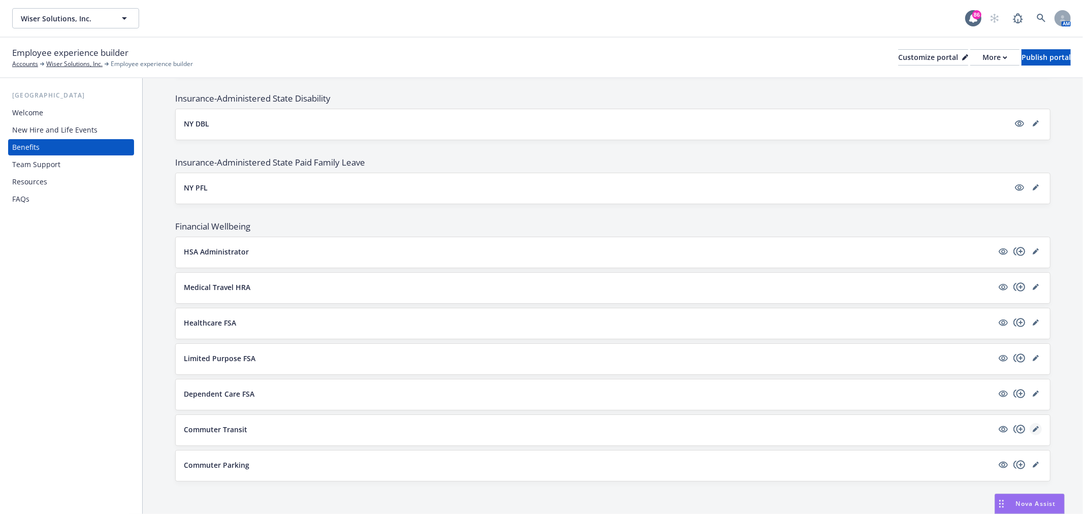
click at [1032, 429] on link "editPencil" at bounding box center [1036, 429] width 12 height 12
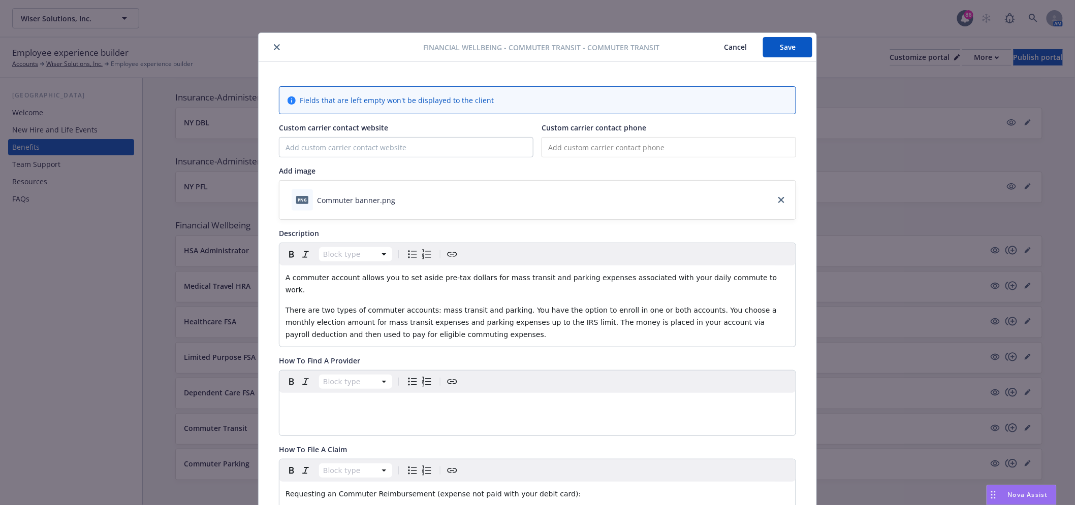
click at [275, 41] on div at bounding box center [343, 47] width 161 height 12
click at [787, 46] on button "Save" at bounding box center [787, 47] width 49 height 20
click at [276, 45] on button "close" at bounding box center [277, 47] width 12 height 12
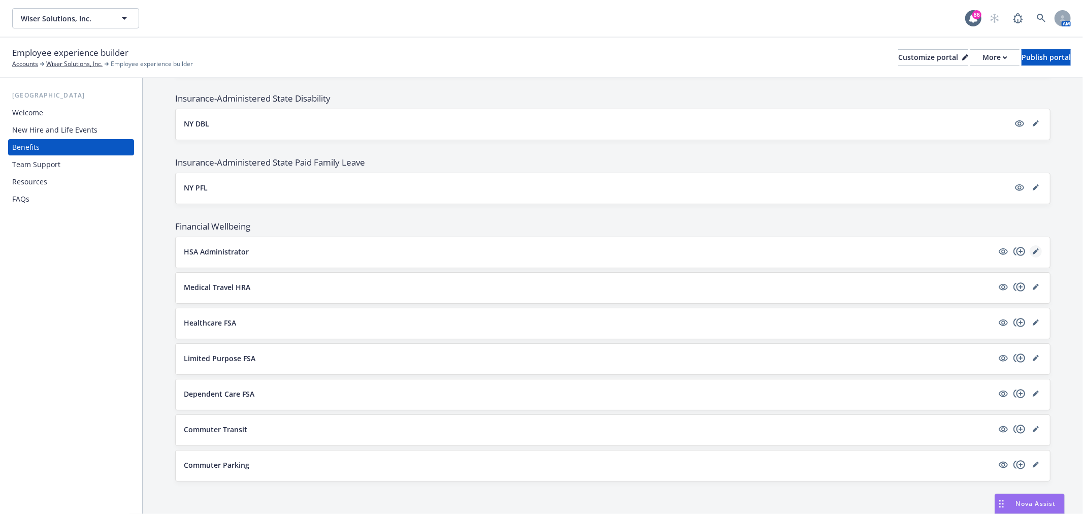
click at [1033, 250] on icon "editPencil" at bounding box center [1036, 251] width 6 height 6
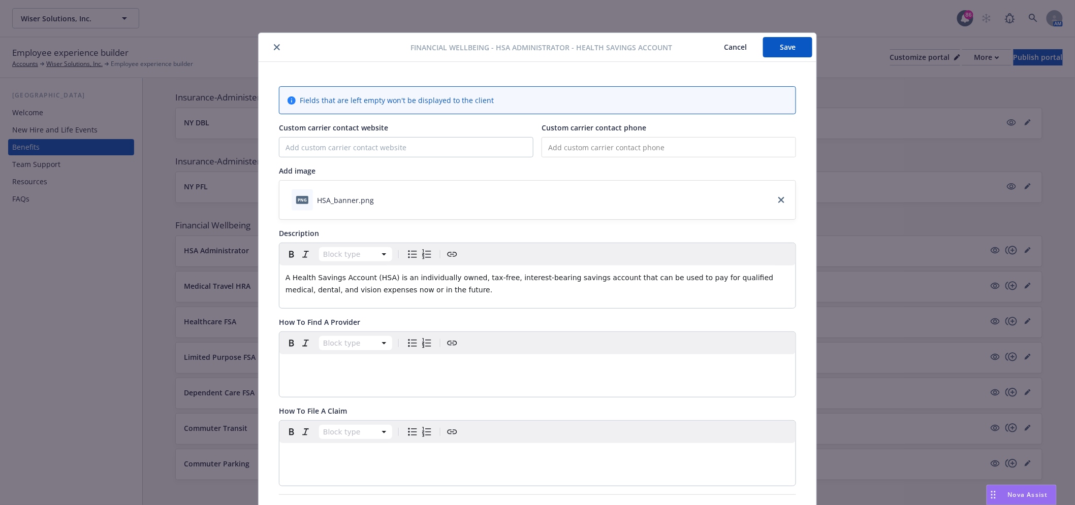
click at [271, 52] on button "close" at bounding box center [277, 47] width 12 height 12
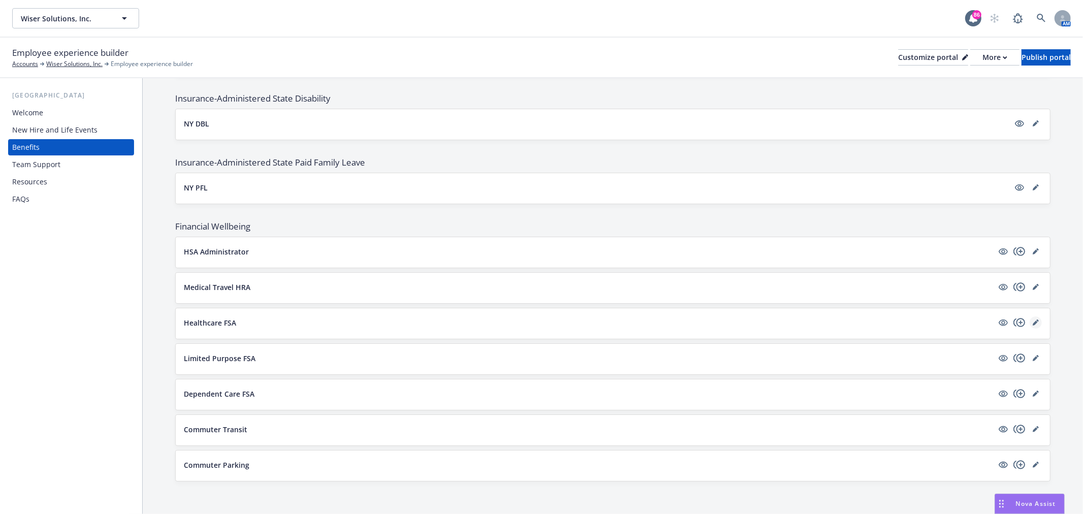
click at [1033, 322] on icon "editPencil" at bounding box center [1036, 322] width 6 height 6
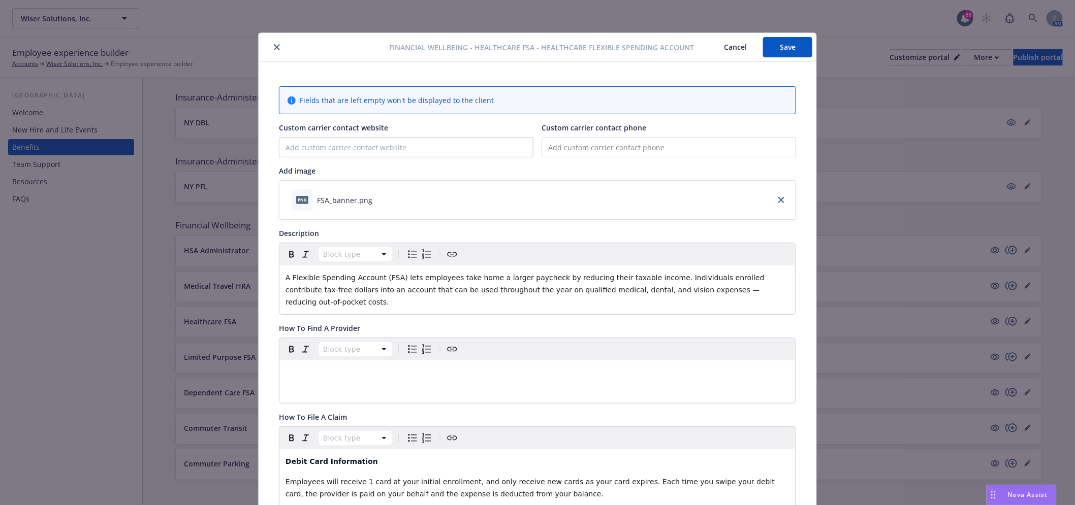
click at [274, 49] on icon "close" at bounding box center [277, 47] width 6 height 6
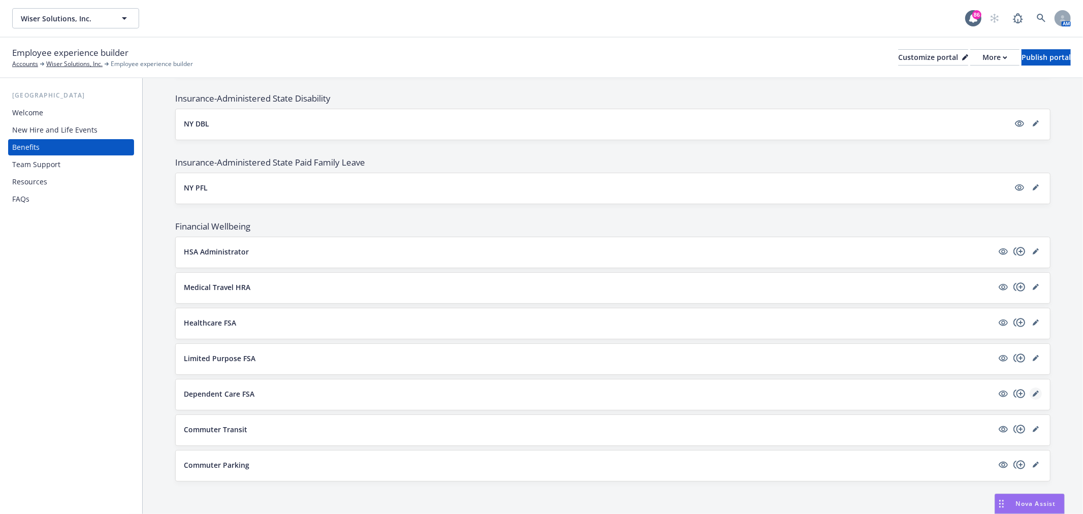
click at [1033, 393] on icon "editPencil" at bounding box center [1035, 394] width 5 height 5
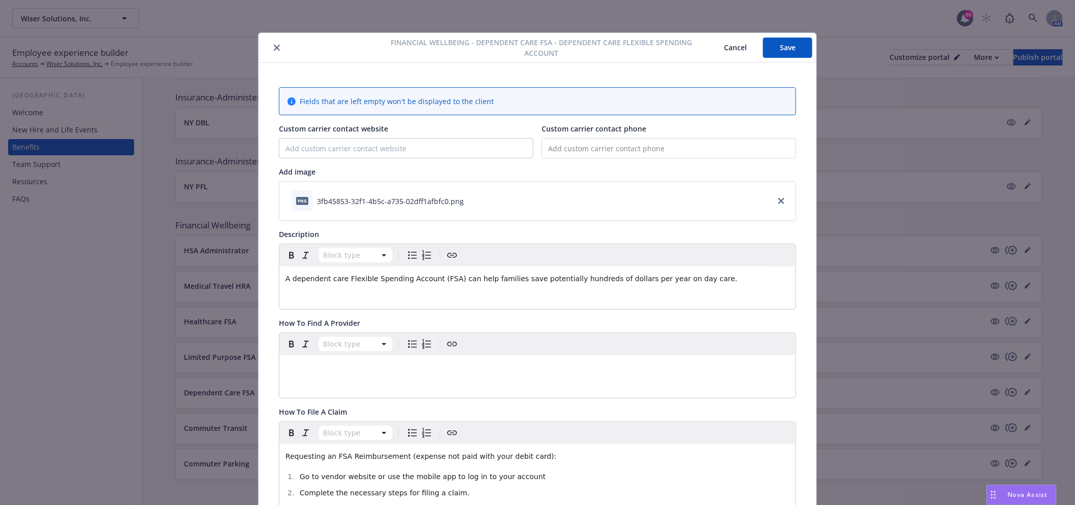
click at [280, 43] on div at bounding box center [320, 48] width 114 height 12
click at [275, 44] on button "close" at bounding box center [277, 48] width 12 height 12
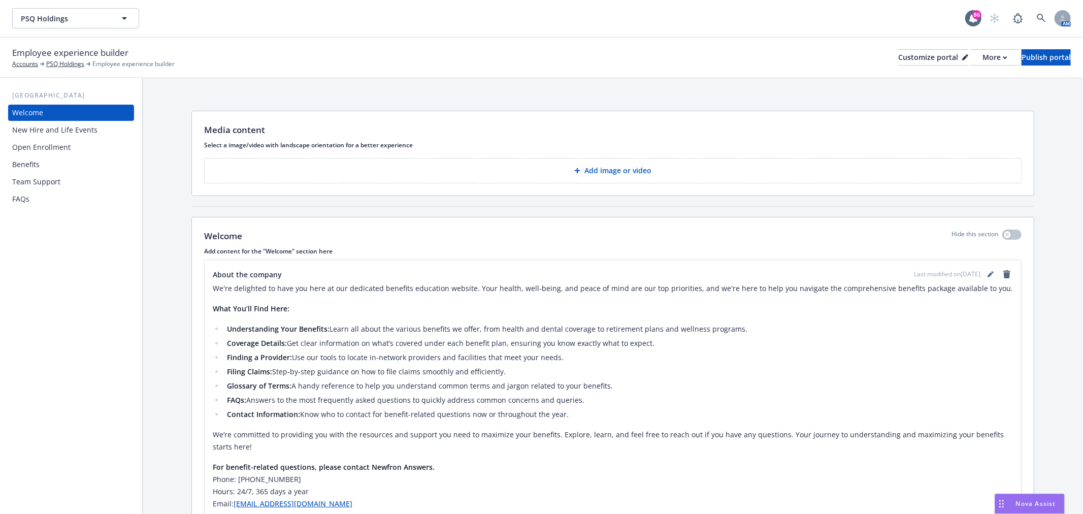
click at [38, 148] on div "Open Enrollment" at bounding box center [41, 147] width 58 height 16
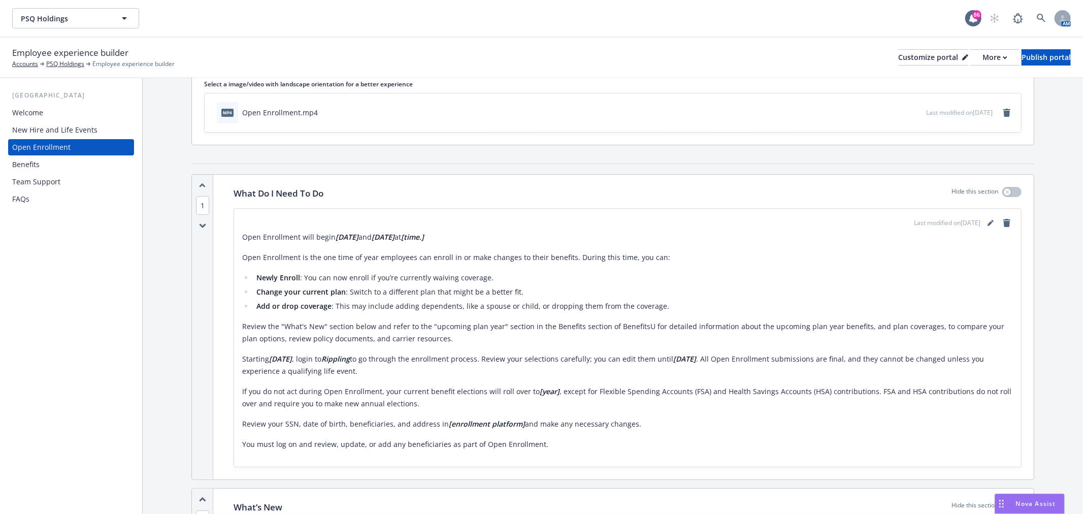
scroll to position [56, 0]
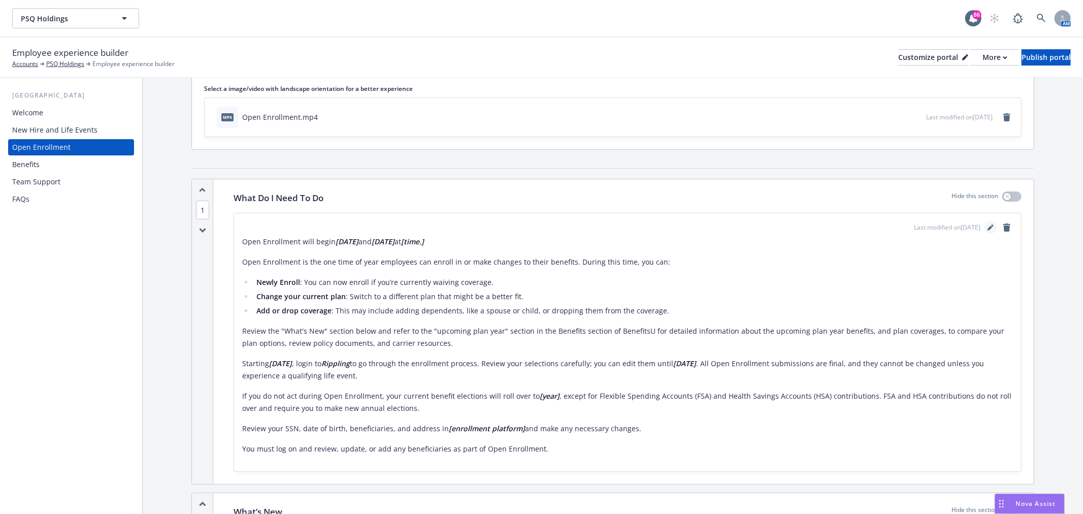
click at [986, 227] on link "editPencil" at bounding box center [991, 227] width 12 height 12
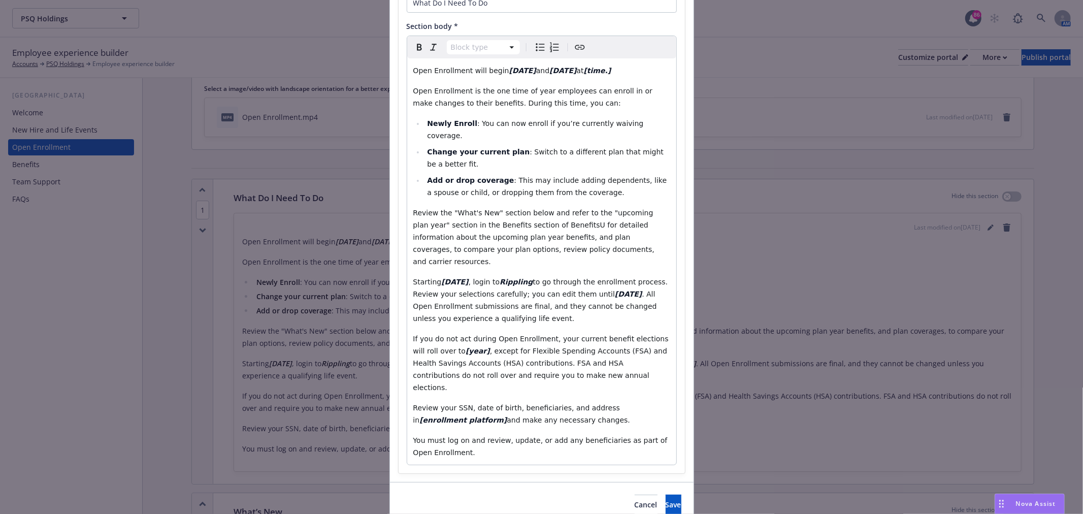
scroll to position [120, 0]
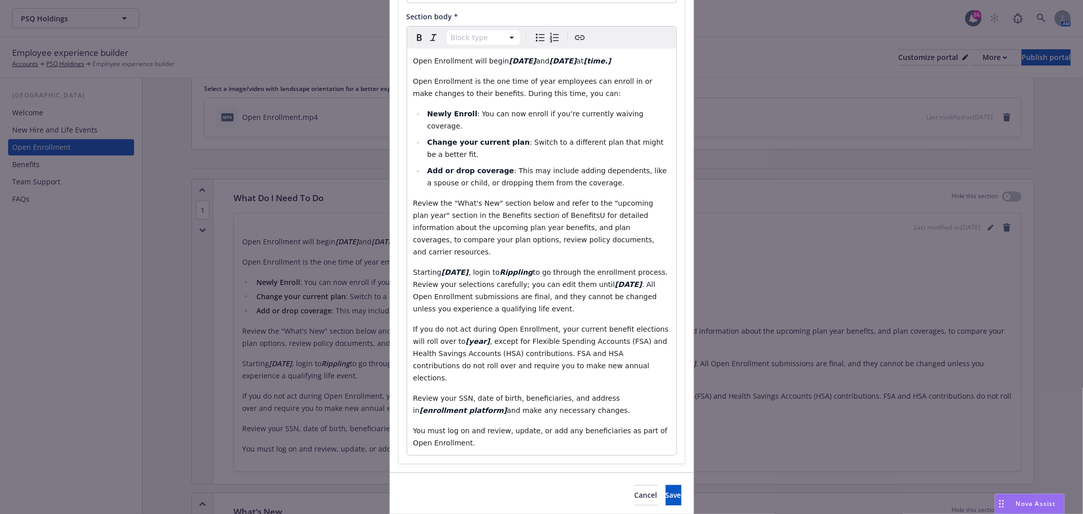
select select "paragraph"
click at [510, 268] on strong "Rippling" at bounding box center [516, 272] width 33 height 8
copy p "Rippling"
drag, startPoint x: 598, startPoint y: 361, endPoint x: 441, endPoint y: 376, distance: 158.2
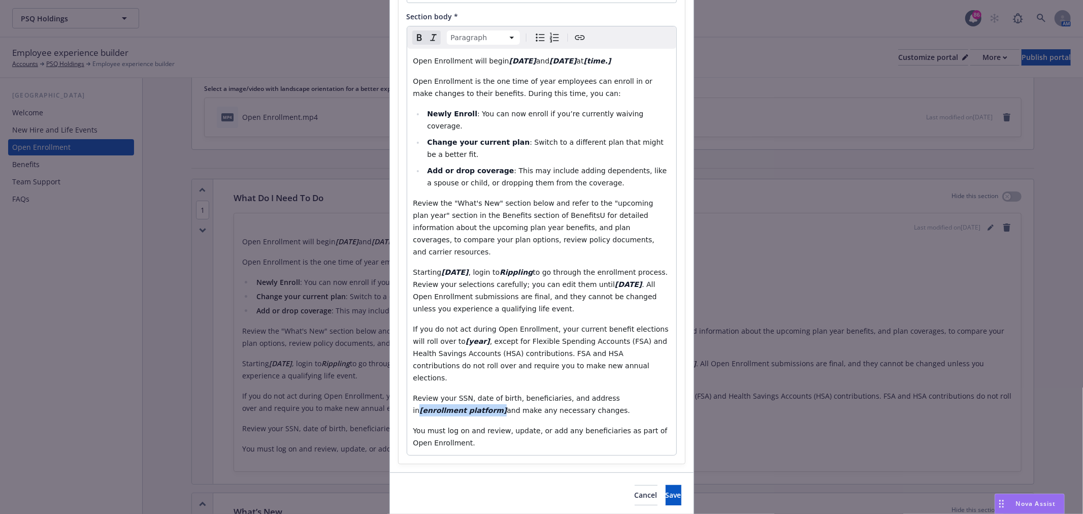
click at [441, 392] on p "Review your SSN, date of birth, beneficiaries, and address in [enrollment platf…" at bounding box center [541, 404] width 257 height 24
click at [666, 485] on button "Save" at bounding box center [674, 495] width 16 height 20
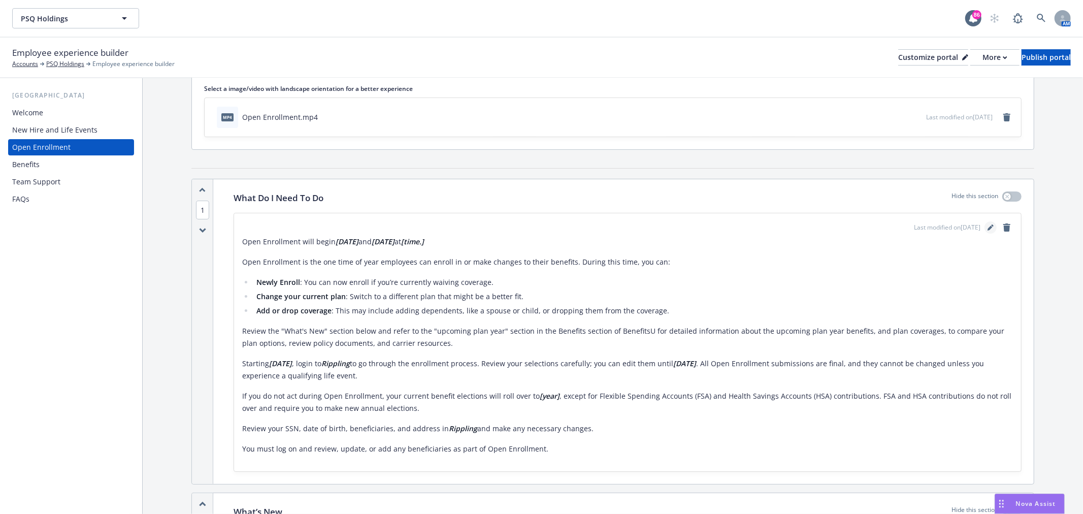
click at [988, 226] on icon "editPencil" at bounding box center [991, 227] width 6 height 6
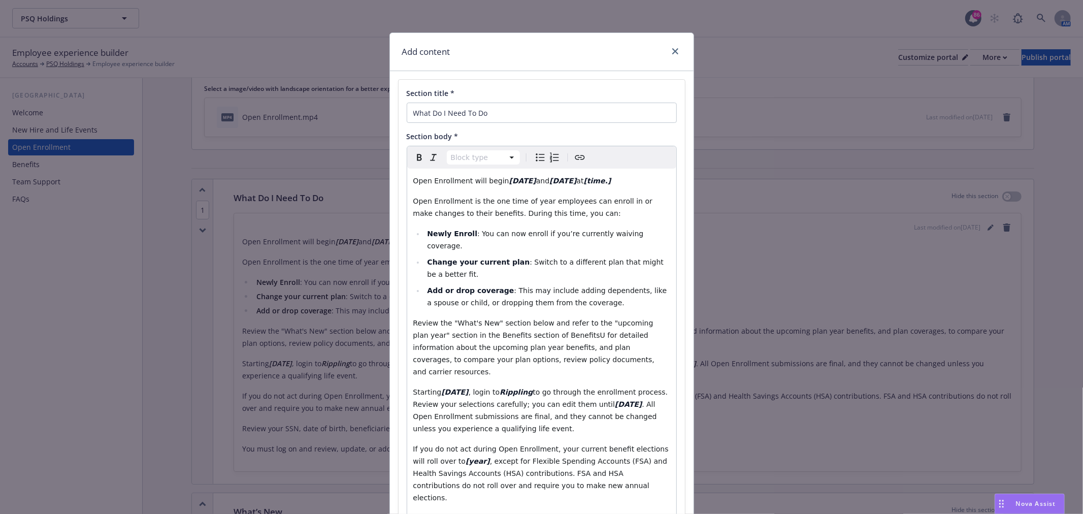
select select "paragraph"
drag, startPoint x: 631, startPoint y: 479, endPoint x: 647, endPoint y: 480, distance: 15.8
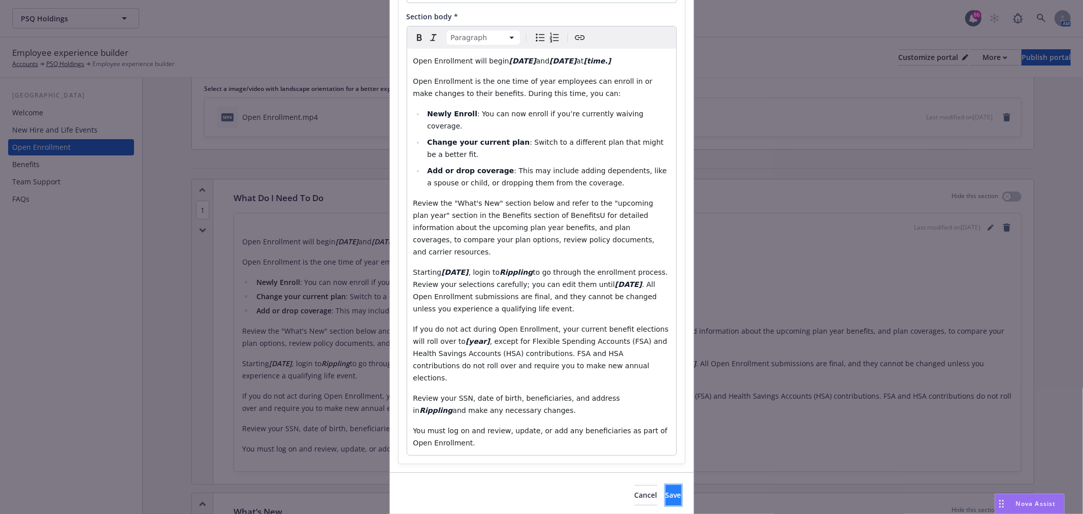
click at [666, 485] on button "Save" at bounding box center [674, 495] width 16 height 20
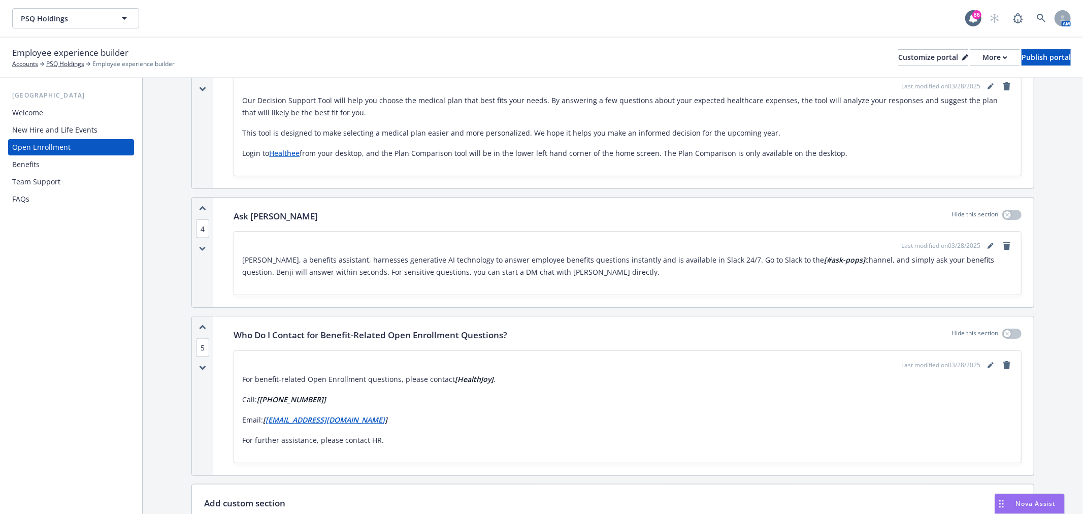
scroll to position [1298, 0]
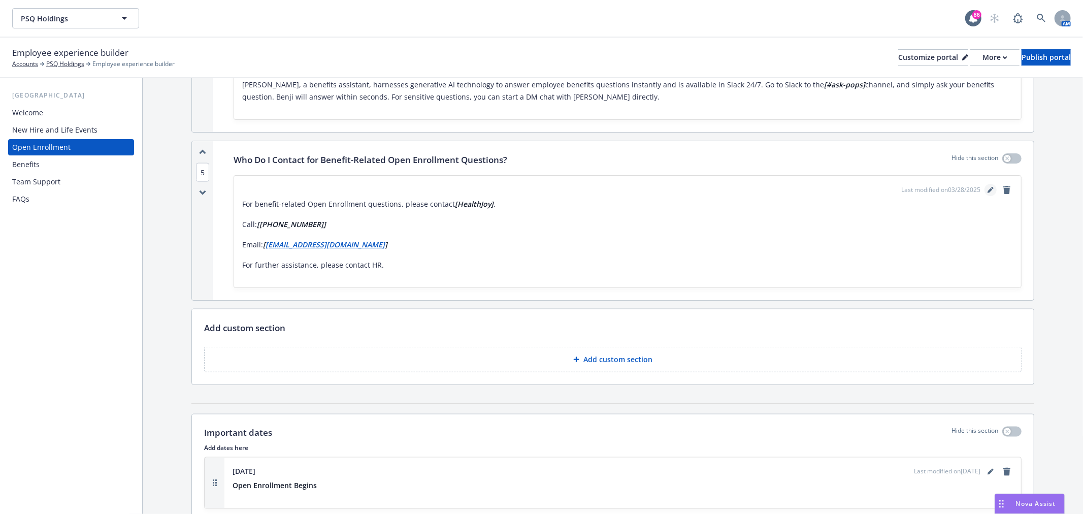
click at [988, 189] on icon "editPencil" at bounding box center [991, 190] width 6 height 6
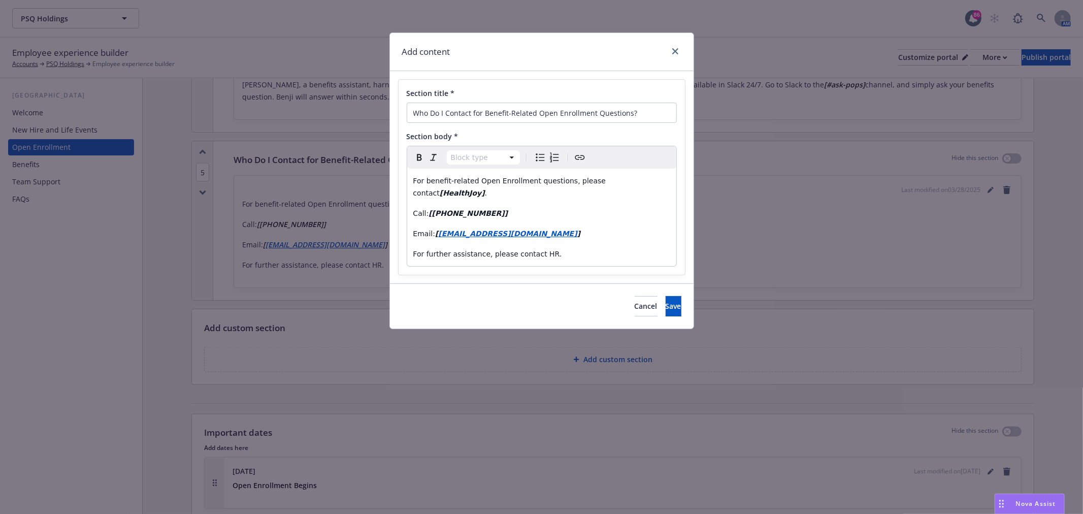
select select "paragraph"
click at [605, 195] on div "For benefit-related Open Enrollment questions, please contact [HealthJoy] . Cal…" at bounding box center [541, 218] width 269 height 98
click at [622, 186] on p "For benefit-related Open Enrollment questions, please contact [HealthJoy] ." at bounding box center [541, 187] width 257 height 24
click at [666, 296] on button "Save" at bounding box center [674, 306] width 16 height 20
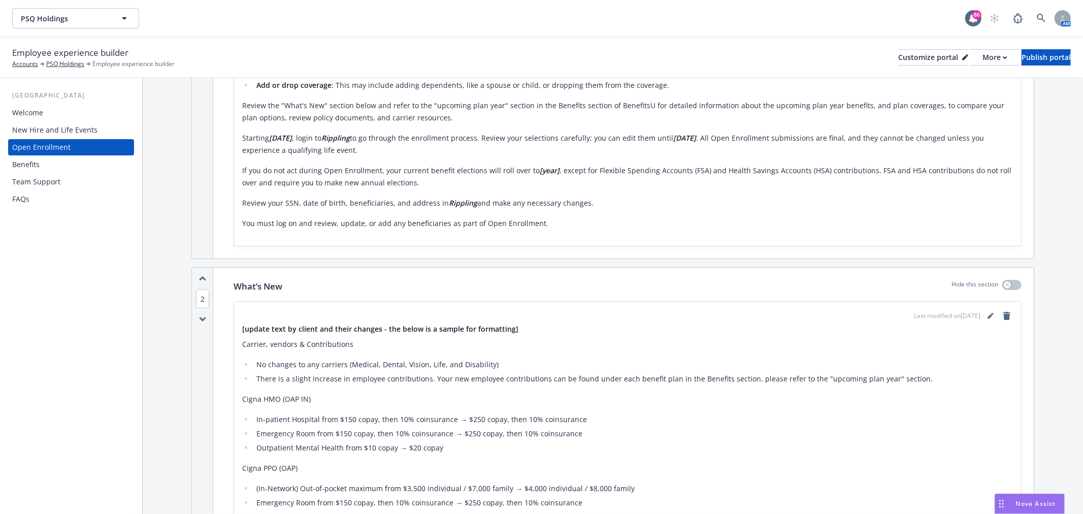
scroll to position [0, 0]
